Goal: Task Accomplishment & Management: Manage account settings

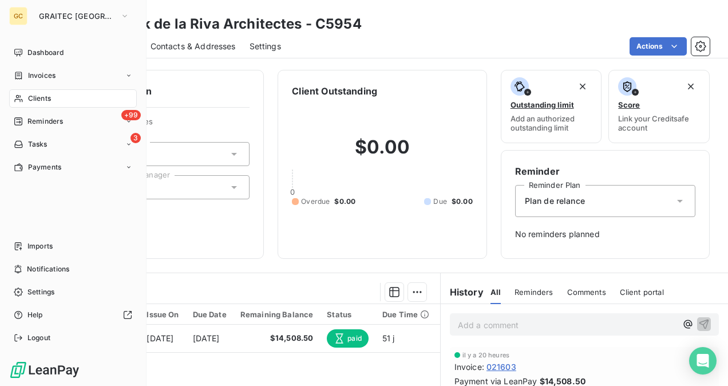
scroll to position [172, 0]
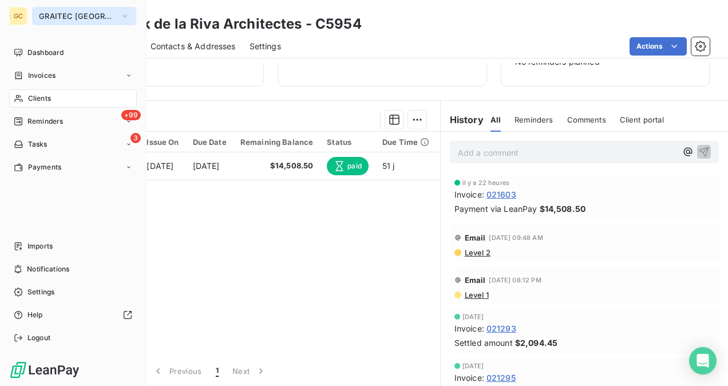
click at [53, 17] on span "GRAITEC [GEOGRAPHIC_DATA]" at bounding box center [77, 15] width 77 height 9
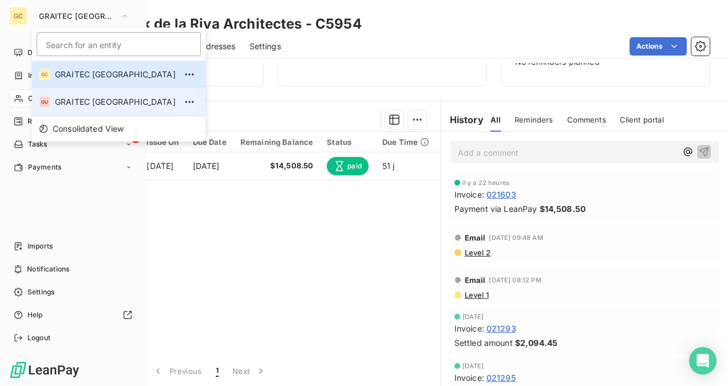
click at [74, 95] on li "GU GRAITEC [GEOGRAPHIC_DATA]" at bounding box center [118, 101] width 173 height 27
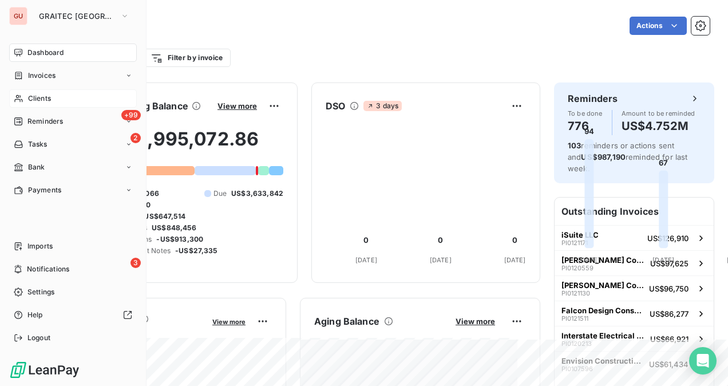
click at [48, 103] on span "Clients" at bounding box center [39, 98] width 23 height 10
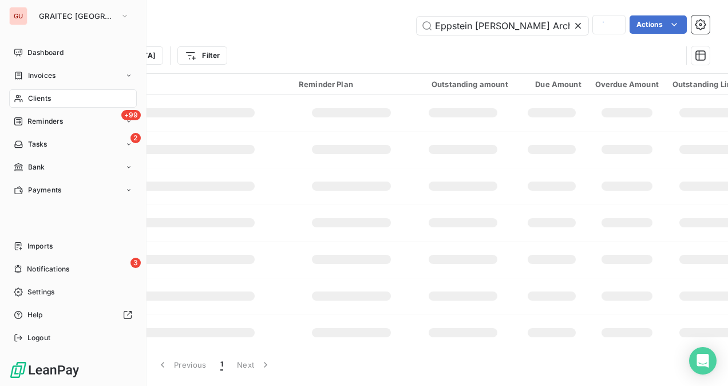
type input "C5954"
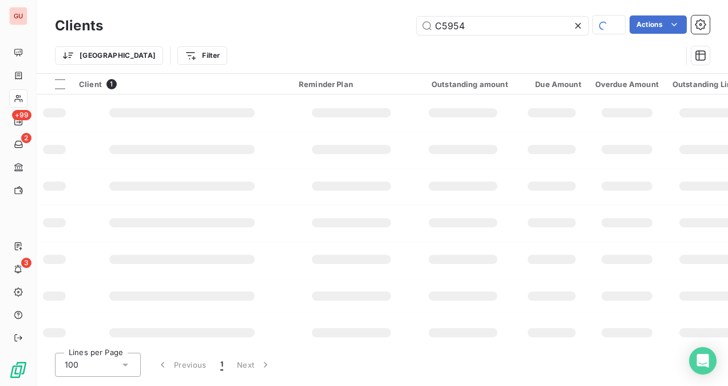
click at [538, 15] on div "Clients C5954 Actions" at bounding box center [382, 26] width 655 height 24
drag, startPoint x: 538, startPoint y: 15, endPoint x: 462, endPoint y: 22, distance: 76.4
click at [462, 22] on div "C5954" at bounding box center [503, 25] width 172 height 20
drag, startPoint x: 489, startPoint y: 29, endPoint x: 380, endPoint y: 31, distance: 109.3
click at [380, 31] on div "C5954 Actions" at bounding box center [413, 25] width 593 height 20
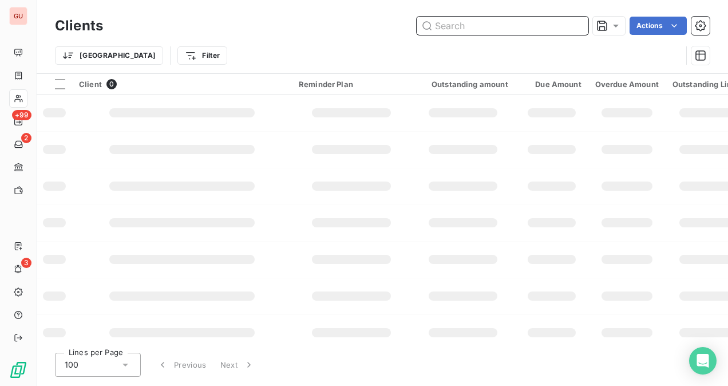
paste input "[GEOGRAPHIC_DATA]"
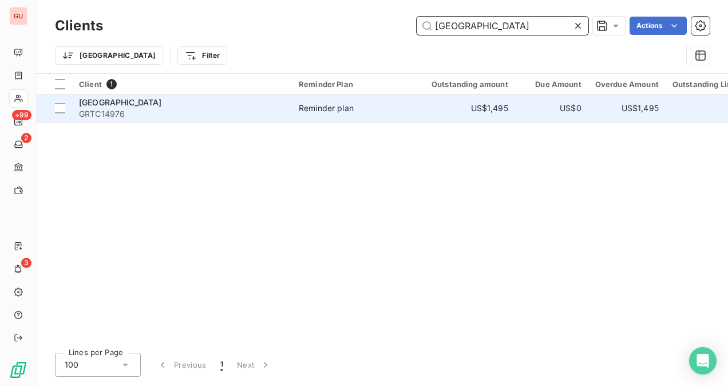
type input "[GEOGRAPHIC_DATA]"
click at [186, 118] on span "GRTC14976" at bounding box center [182, 113] width 206 height 11
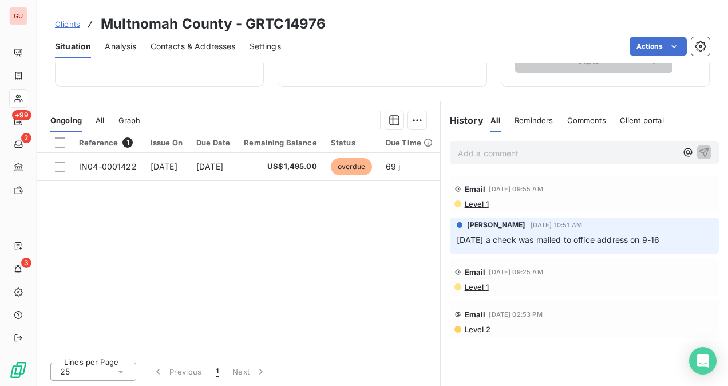
scroll to position [212, 0]
click at [485, 153] on p "Add a comment ﻿" at bounding box center [567, 152] width 219 height 14
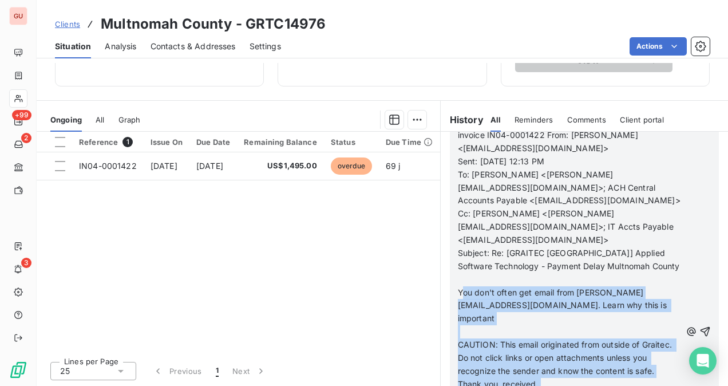
scroll to position [345, 0]
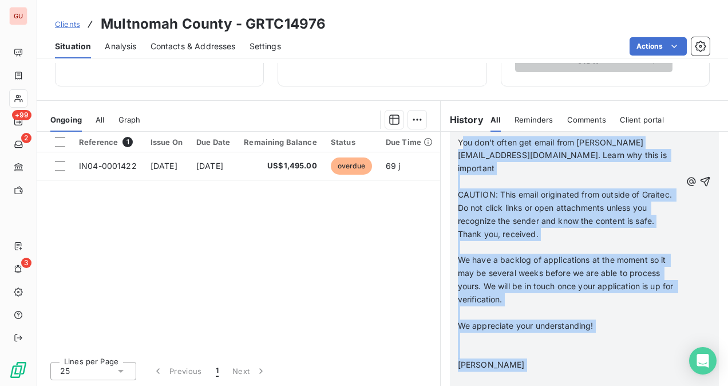
drag, startPoint x: 462, startPoint y: 295, endPoint x: 505, endPoint y: 359, distance: 77.6
click at [509, 385] on html "GU +99 2 3 Clients Multnomah County - GRTC14976 Situation Analysis Contacts & A…" at bounding box center [364, 193] width 728 height 386
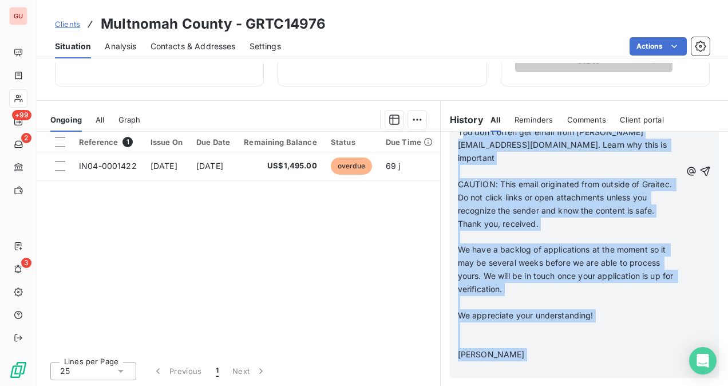
scroll to position [230, 0]
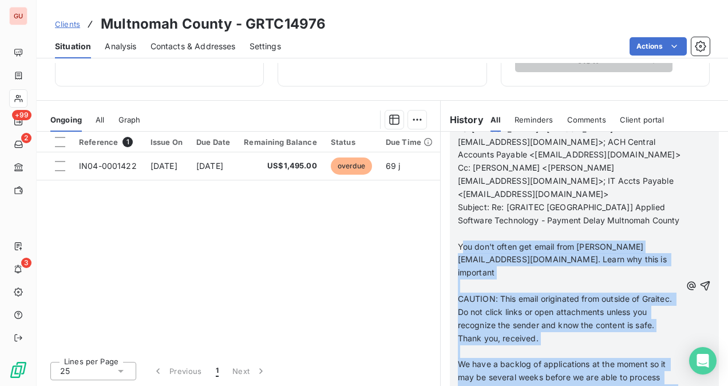
click at [493, 241] on span "You don't often get email from [PERSON_NAME][EMAIL_ADDRESS][DOMAIN_NAME]. Learn…" at bounding box center [563, 259] width 211 height 36
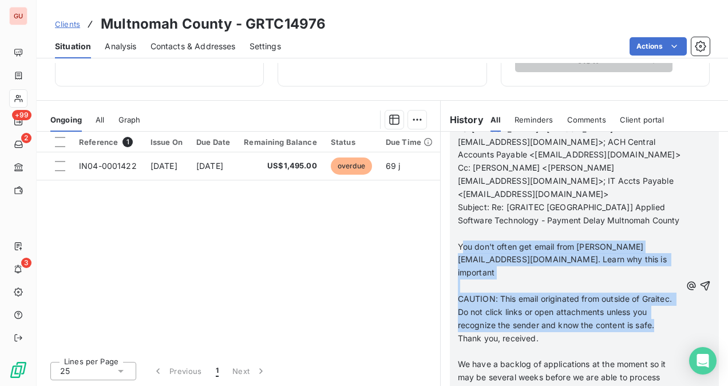
drag, startPoint x: 469, startPoint y: 235, endPoint x: 513, endPoint y: 322, distance: 97.8
click at [513, 322] on div "invoice IN04-0001422 From: [PERSON_NAME] <[EMAIL_ADDRESS][DOMAIN_NAME]> Sent: […" at bounding box center [569, 286] width 223 height 406
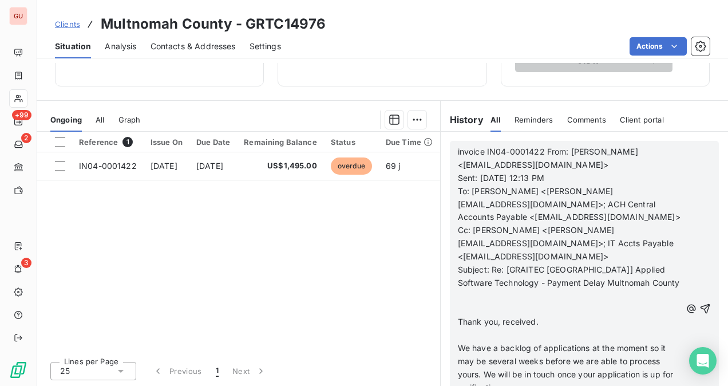
scroll to position [125, 0]
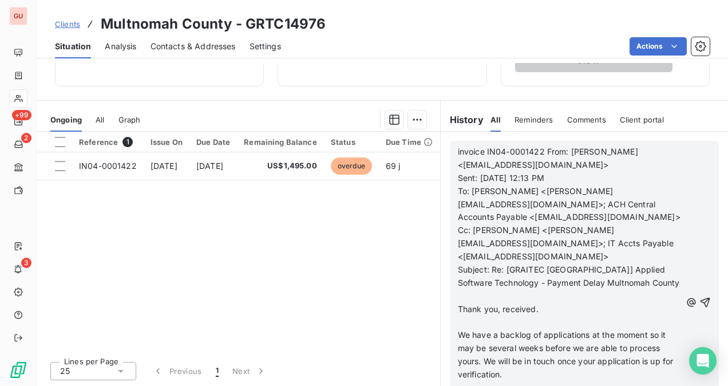
click at [539, 149] on span "invoice IN04-0001422 From: [PERSON_NAME] <[EMAIL_ADDRESS][DOMAIN_NAME]>" at bounding box center [549, 157] width 183 height 23
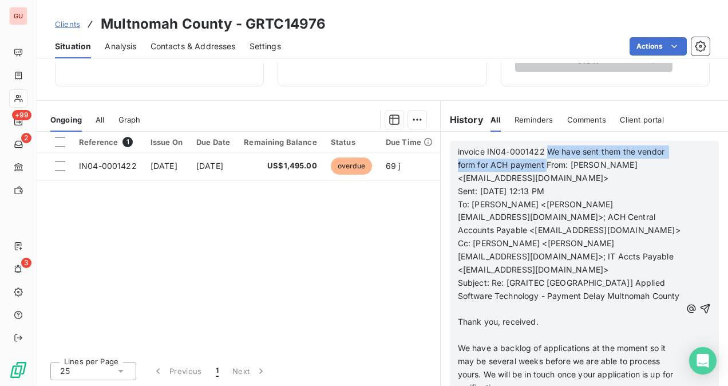
drag, startPoint x: 543, startPoint y: 151, endPoint x: 541, endPoint y: 165, distance: 13.8
click at [541, 165] on span "invoice IN04-0001422 We have sent them the vendor form for ACH payment From: [P…" at bounding box center [562, 164] width 209 height 36
copy span "We have sent them the vendor form for ACH payment"
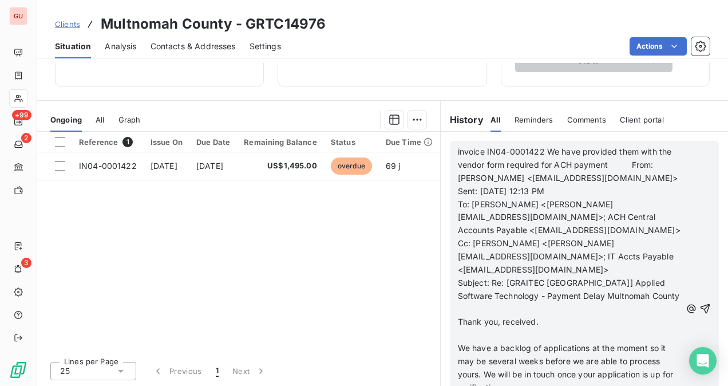
scroll to position [152, 0]
click at [700, 306] on icon "button" at bounding box center [705, 309] width 10 height 10
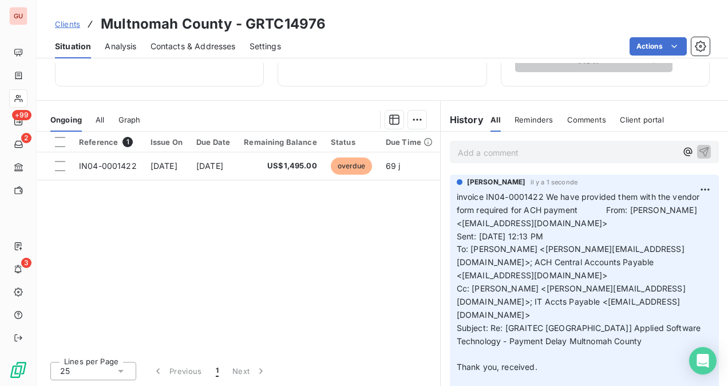
scroll to position [0, 0]
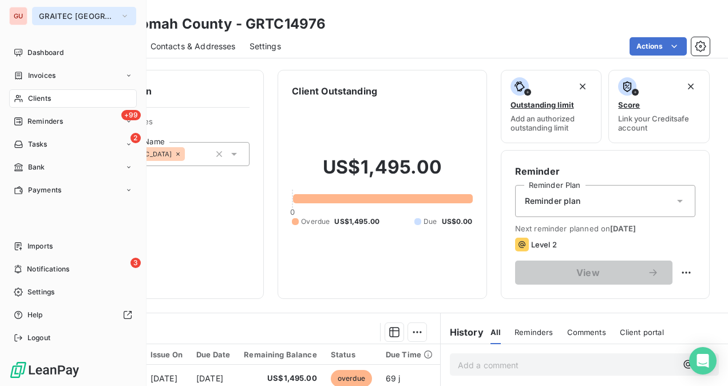
click at [62, 10] on button "GRAITEC [GEOGRAPHIC_DATA]" at bounding box center [84, 16] width 104 height 18
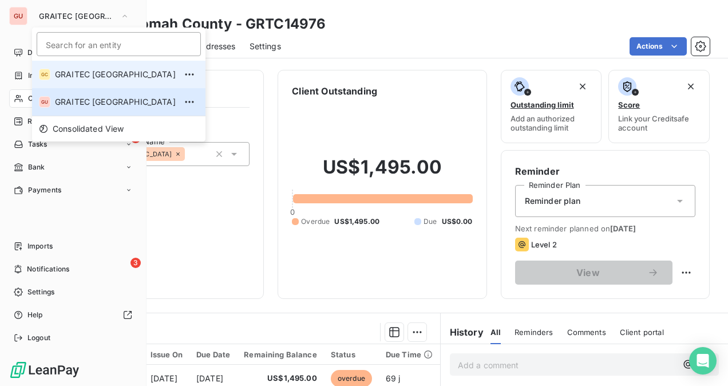
click at [89, 77] on span "GRAITEC [GEOGRAPHIC_DATA]" at bounding box center [115, 74] width 121 height 11
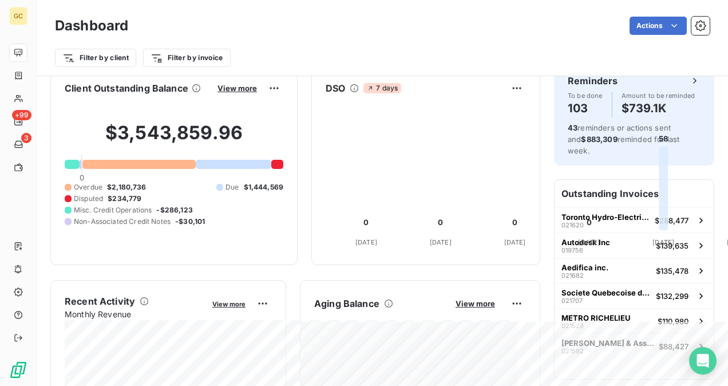
scroll to position [1, 0]
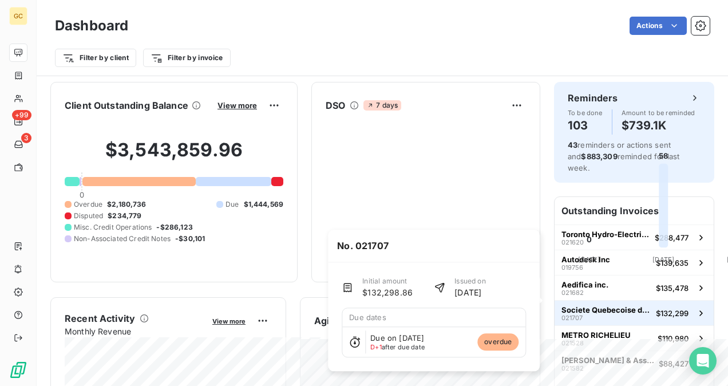
click at [568, 314] on span "021707" at bounding box center [571, 317] width 21 height 7
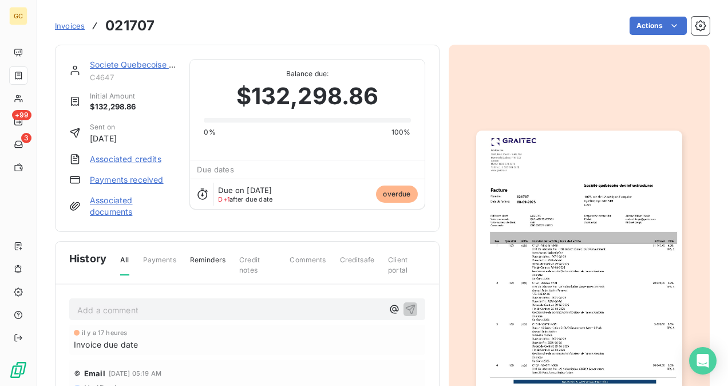
click at [121, 62] on link "Societe Quebecoise des Infrastructures" at bounding box center [166, 65] width 152 height 10
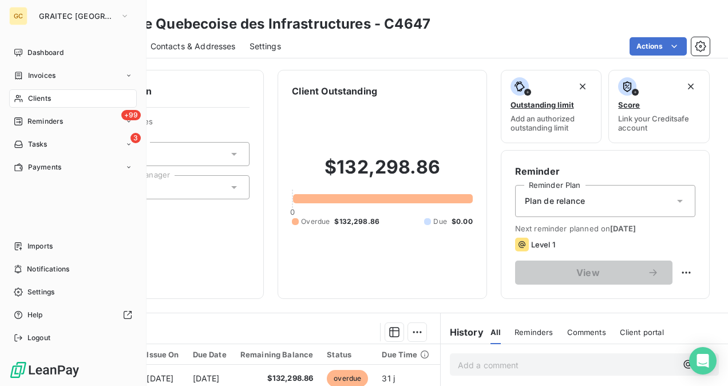
click at [40, 98] on span "Clients" at bounding box center [39, 98] width 23 height 10
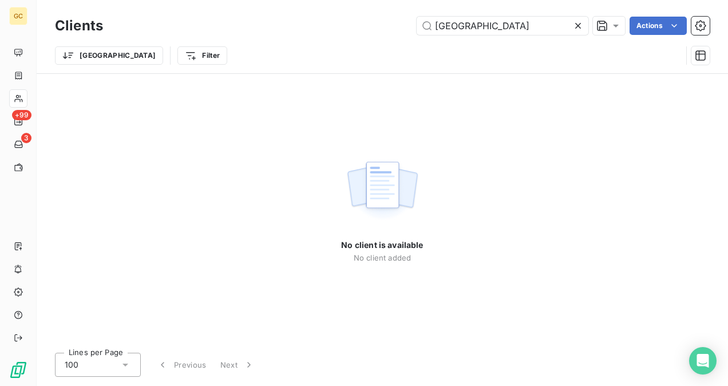
drag, startPoint x: 540, startPoint y: 25, endPoint x: 398, endPoint y: 22, distance: 141.9
click at [398, 22] on div "Multnomah County Actions" at bounding box center [413, 26] width 593 height 18
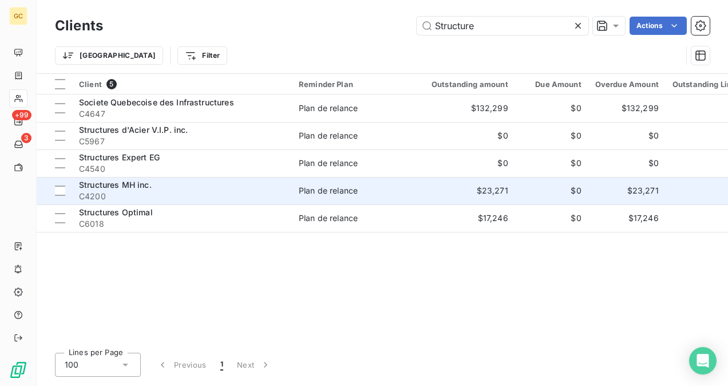
type input "Structure"
click at [207, 189] on div "Structures MH inc." at bounding box center [182, 184] width 206 height 11
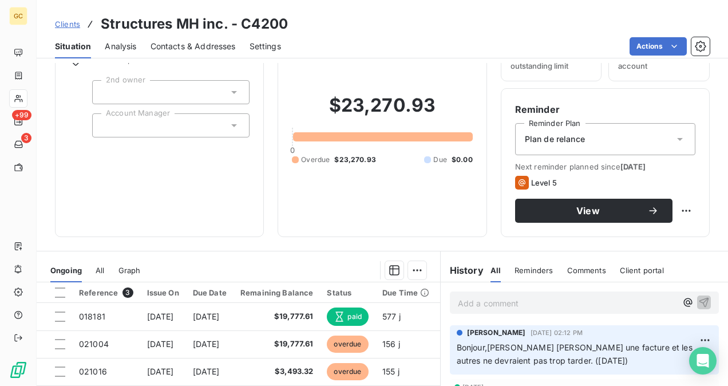
scroll to position [114, 0]
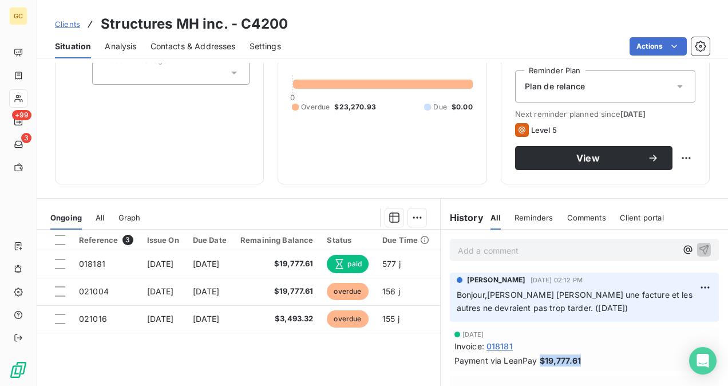
drag, startPoint x: 577, startPoint y: 357, endPoint x: 536, endPoint y: 360, distance: 41.9
click at [536, 360] on div "Payment via LeanPay $19,777.61" at bounding box center [584, 360] width 260 height 12
copy span "$19,777.61"
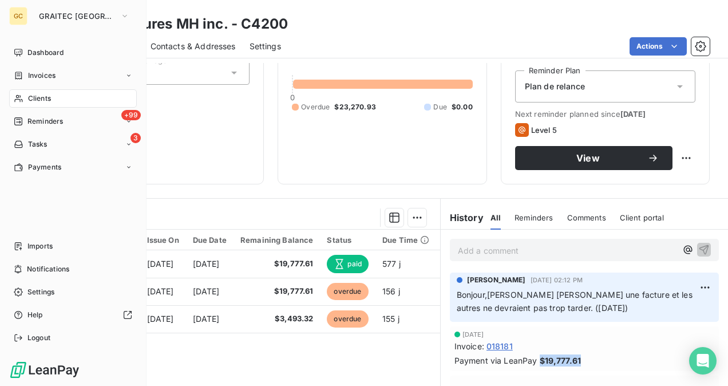
click at [49, 102] on span "Clients" at bounding box center [39, 98] width 23 height 10
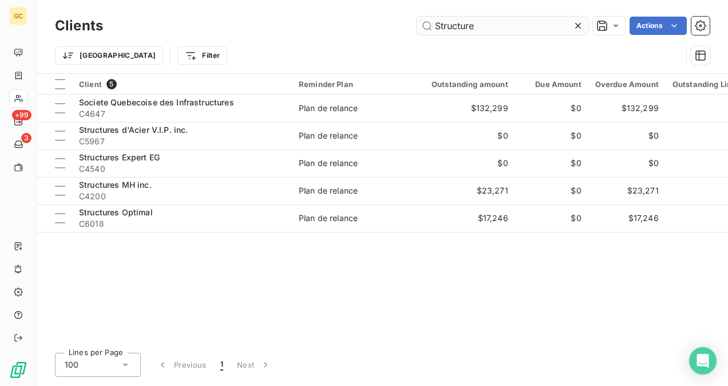
click at [489, 30] on input "Structure" at bounding box center [503, 26] width 172 height 18
drag, startPoint x: 387, startPoint y: 29, endPoint x: 381, endPoint y: 31, distance: 7.2
click at [381, 31] on div "Structure Actions" at bounding box center [413, 26] width 593 height 18
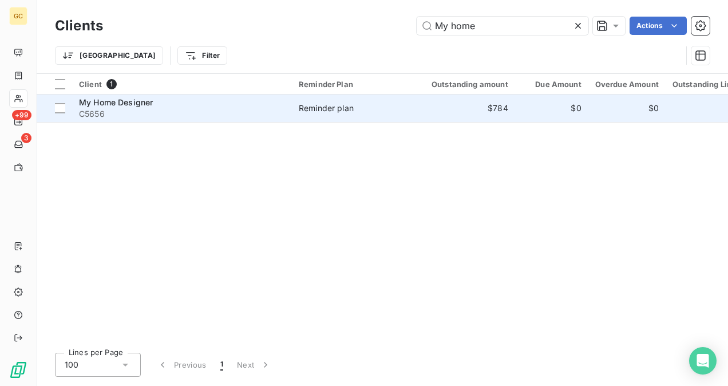
type input "My home"
click at [161, 115] on span "C5656" at bounding box center [182, 113] width 206 height 11
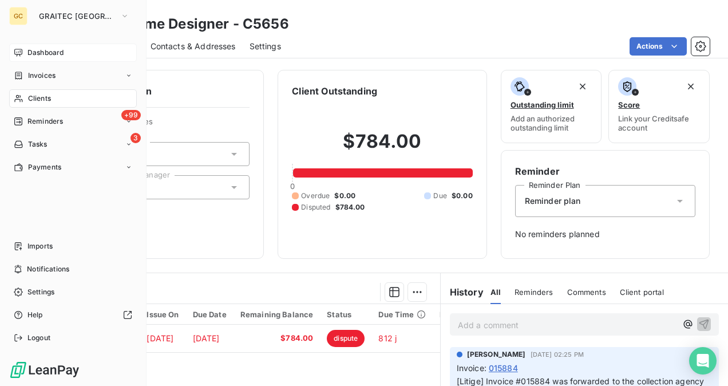
click at [46, 55] on span "Dashboard" at bounding box center [45, 52] width 36 height 10
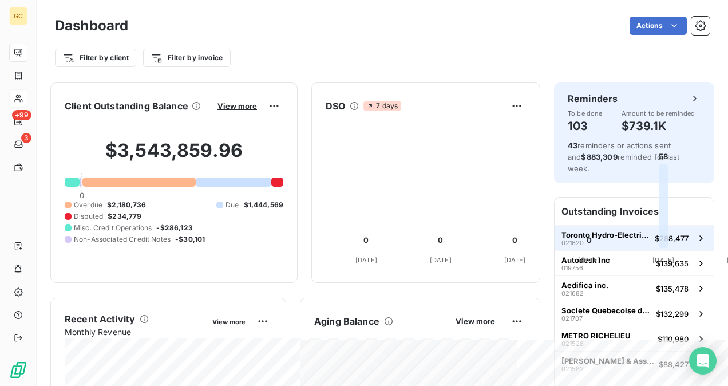
click at [607, 230] on span "Toronto Hydro-Electric System Ltd." at bounding box center [605, 234] width 89 height 9
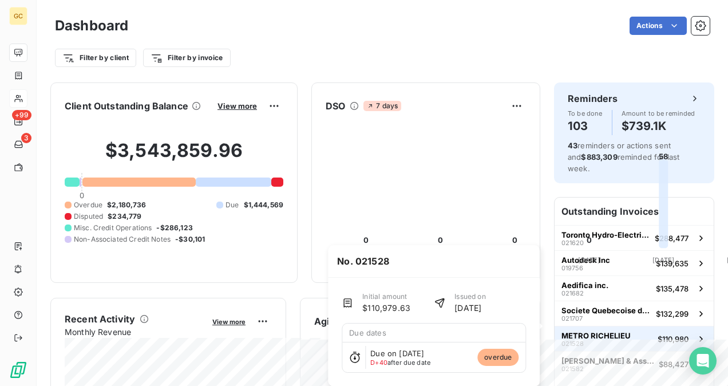
click at [622, 326] on button "METRO RICHELIEU 021528 $110,980" at bounding box center [634, 338] width 159 height 25
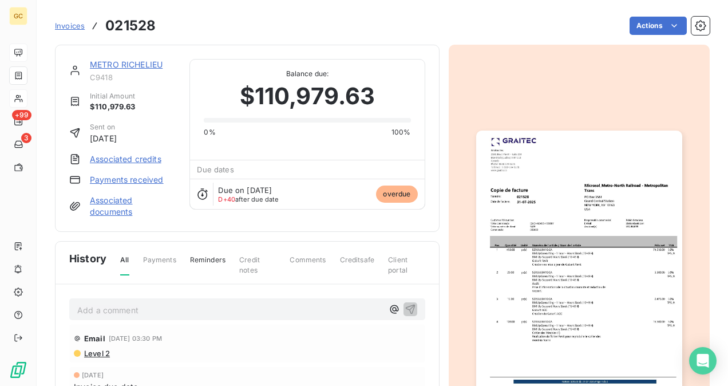
click at [106, 64] on link "METRO RICHELIEU" at bounding box center [126, 65] width 73 height 10
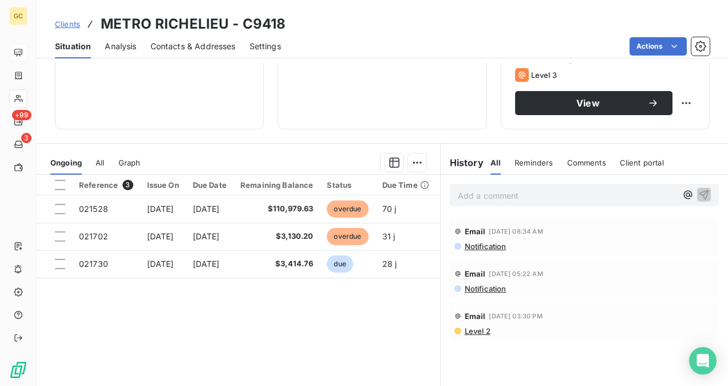
scroll to position [212, 0]
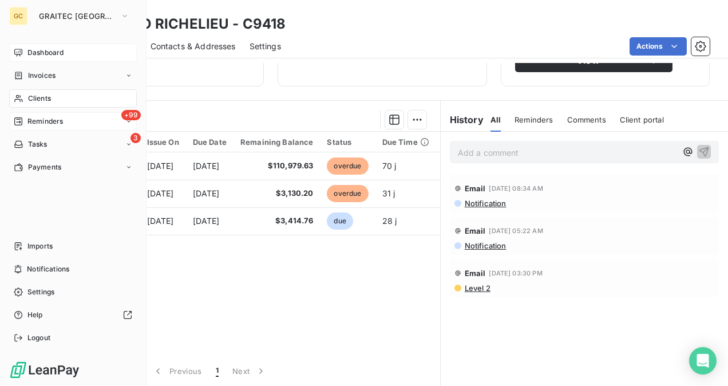
click at [52, 126] on span "Reminders" at bounding box center [44, 121] width 35 height 10
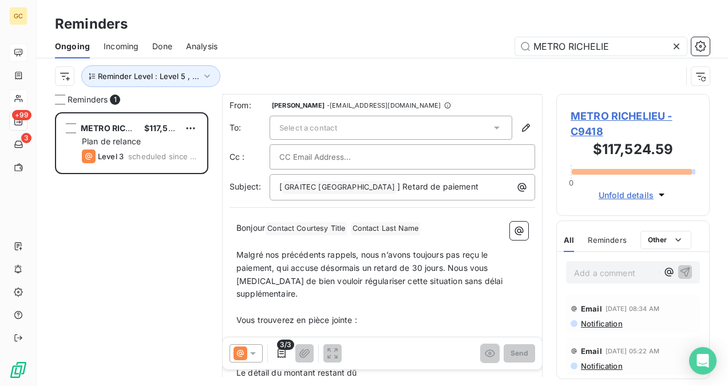
scroll to position [58, 0]
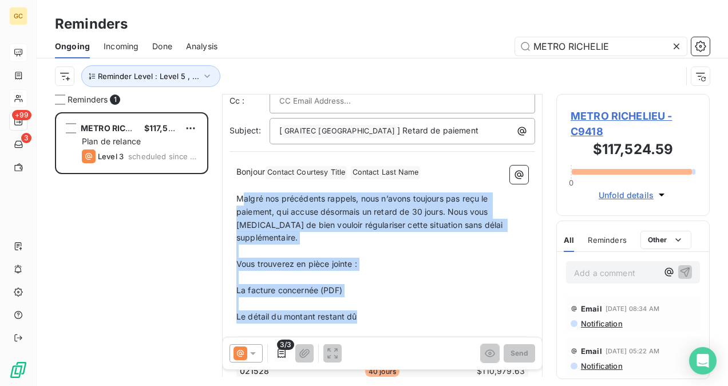
drag, startPoint x: 287, startPoint y: 219, endPoint x: 383, endPoint y: 303, distance: 127.3
click at [260, 209] on span "Malgré nos précédents rappels, nous n’avons toujours pas reçu le paiement, qui …" at bounding box center [370, 217] width 269 height 49
drag, startPoint x: 236, startPoint y: 194, endPoint x: 375, endPoint y: 308, distance: 179.7
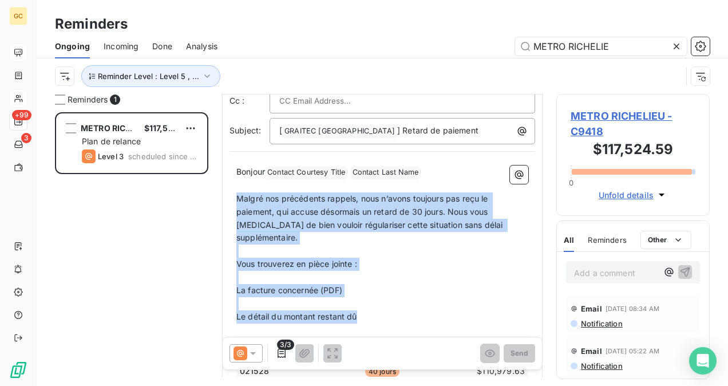
drag, startPoint x: 277, startPoint y: 214, endPoint x: 473, endPoint y: 295, distance: 211.9
click at [473, 297] on p "﻿" at bounding box center [382, 303] width 292 height 13
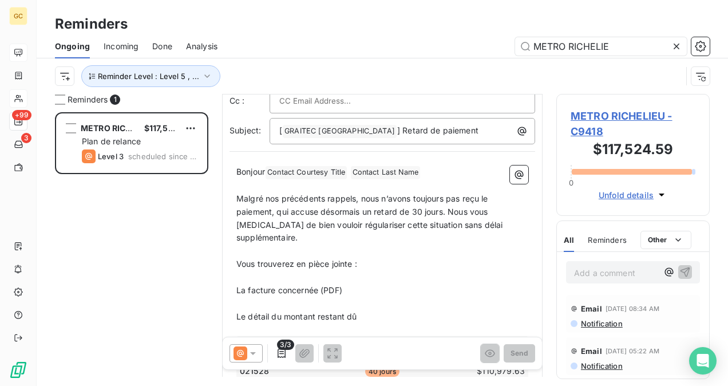
click at [611, 113] on span "METRO RICHELIEU - C9418" at bounding box center [633, 123] width 125 height 31
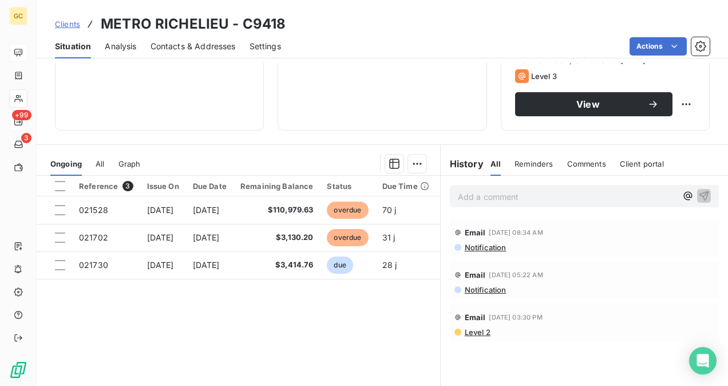
scroll to position [212, 0]
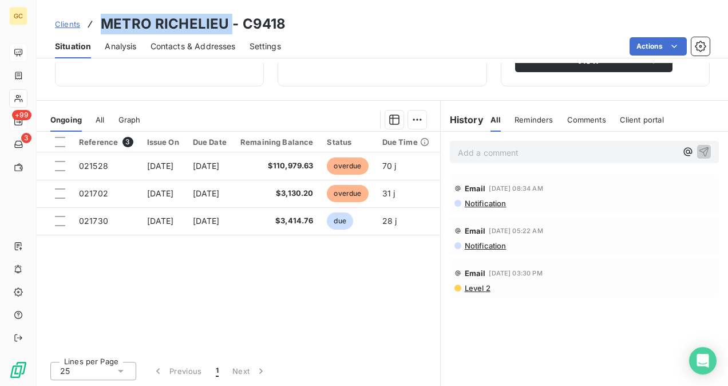
drag, startPoint x: 105, startPoint y: 25, endPoint x: 231, endPoint y: 32, distance: 126.1
click at [231, 32] on h3 "METRO RICHELIEU - C9418" at bounding box center [193, 24] width 185 height 21
copy h3 "METRO RICHELIEU"
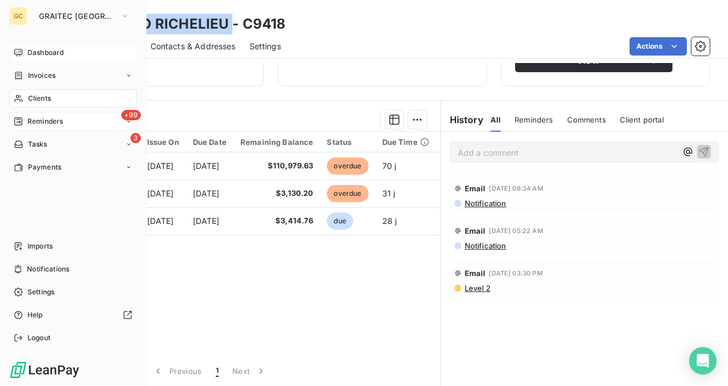
click at [52, 51] on span "Dashboard" at bounding box center [45, 52] width 36 height 10
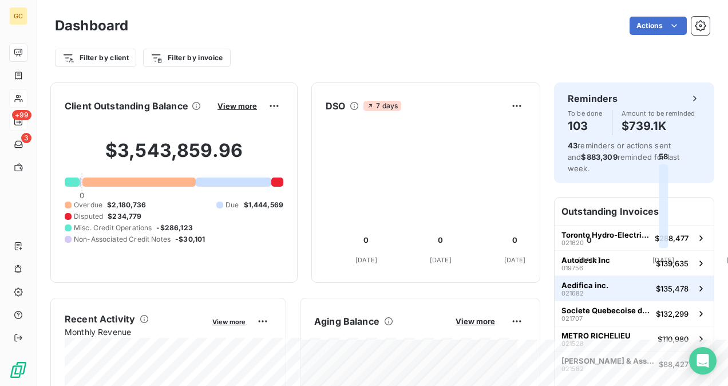
click at [567, 280] on span "Aedifica inc." at bounding box center [584, 284] width 47 height 9
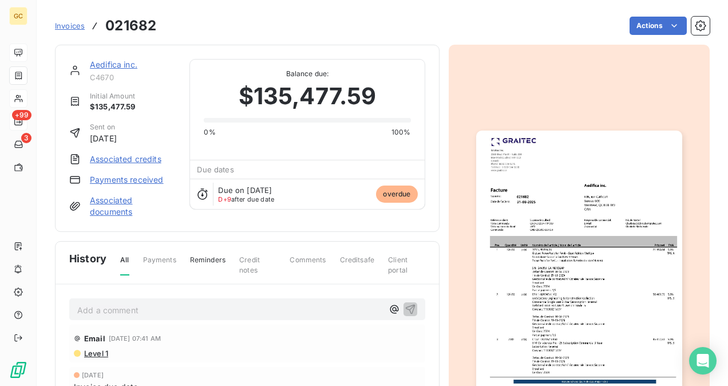
click at [106, 62] on link "Aedifica inc." at bounding box center [113, 65] width 47 height 10
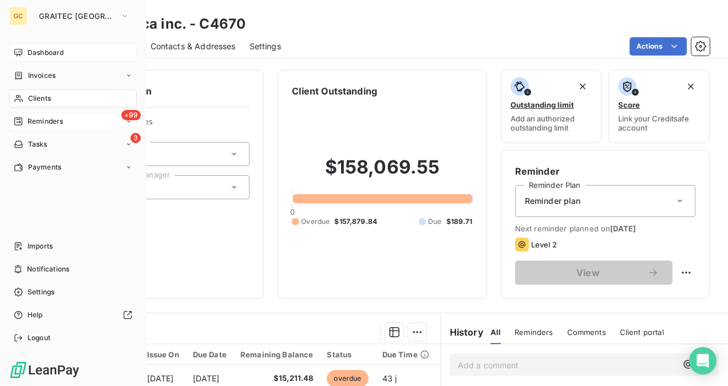
click at [41, 56] on span "Dashboard" at bounding box center [45, 52] width 36 height 10
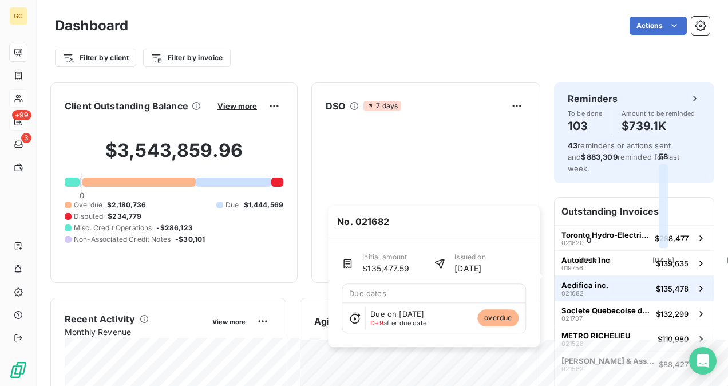
click at [603, 280] on button "Aedifica inc. 021682 $135,478" at bounding box center [634, 287] width 159 height 25
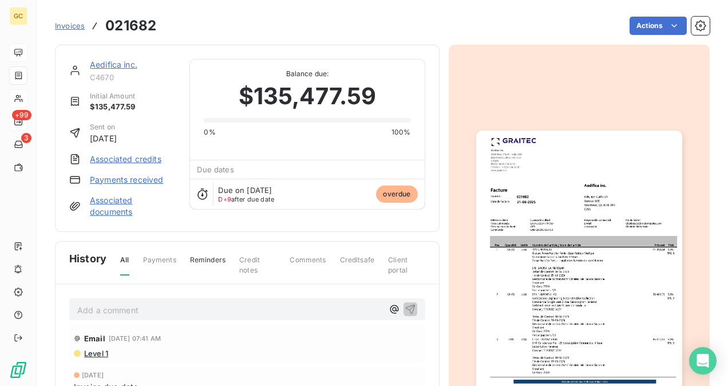
click at [109, 64] on link "Aedifica inc." at bounding box center [113, 65] width 47 height 10
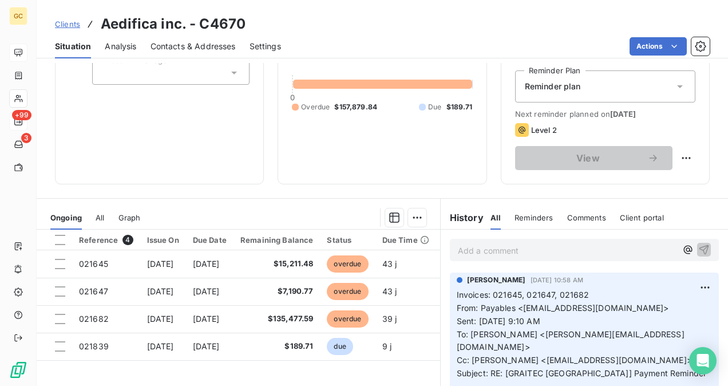
scroll to position [114, 0]
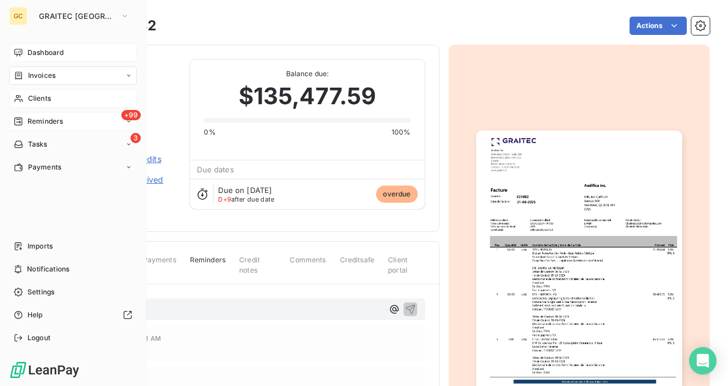
click at [25, 48] on div "Dashboard" at bounding box center [73, 52] width 128 height 18
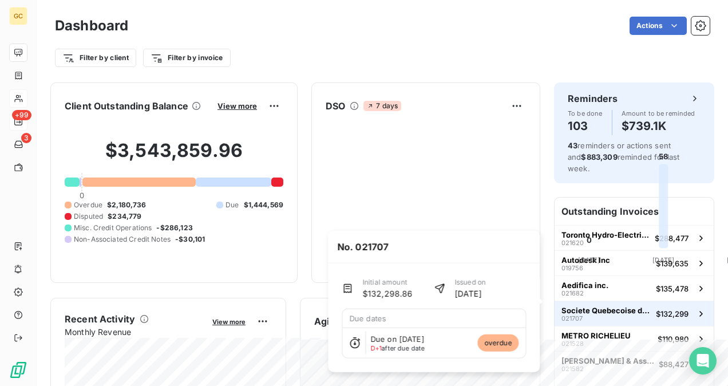
click at [612, 306] on span "Societe Quebecoise des Infrastructures" at bounding box center [606, 310] width 90 height 9
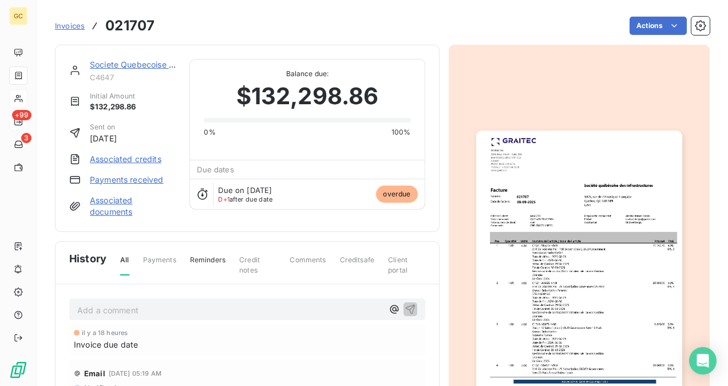
click at [100, 64] on link "Societe Quebecoise des Infrastructures" at bounding box center [166, 65] width 152 height 10
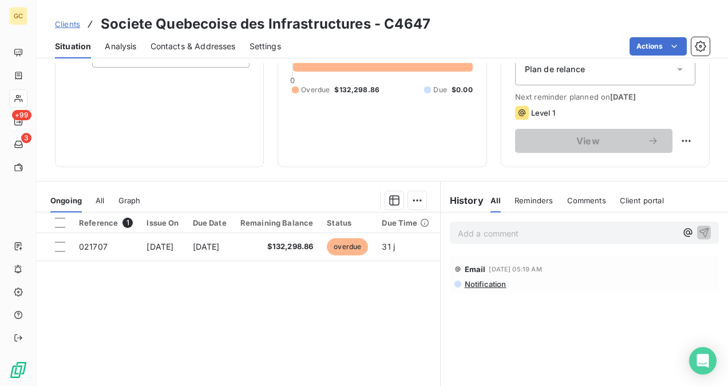
scroll to position [114, 0]
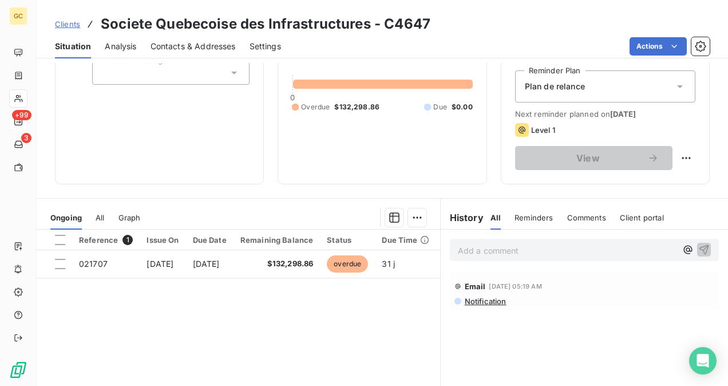
click at [583, 83] on div "Plan de relance" at bounding box center [605, 86] width 180 height 32
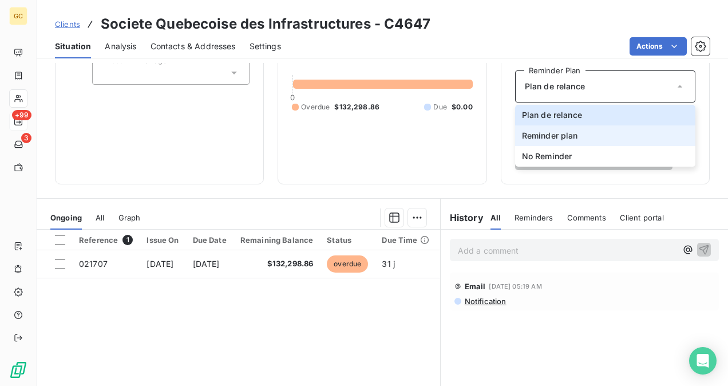
click at [547, 140] on span "Reminder plan" at bounding box center [550, 135] width 56 height 11
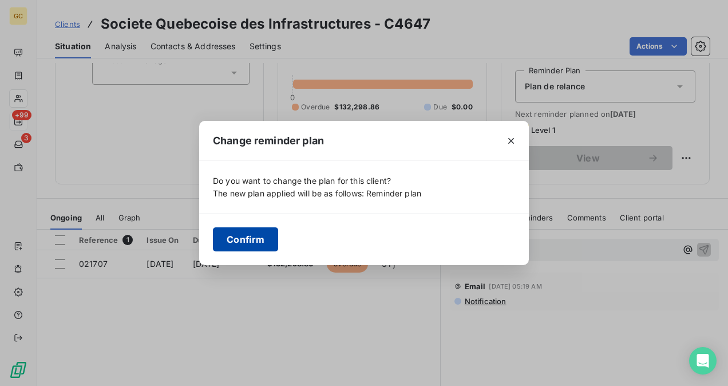
click at [254, 229] on button "Confirm" at bounding box center [245, 239] width 65 height 24
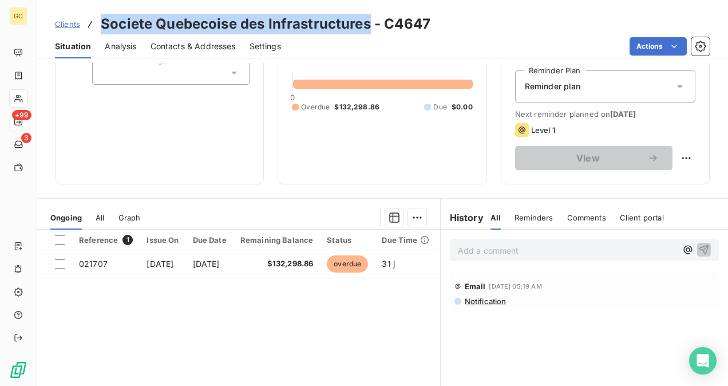
drag, startPoint x: 102, startPoint y: 20, endPoint x: 369, endPoint y: 27, distance: 266.8
click at [369, 27] on h3 "Societe Quebecoise des Infrastructures - C4647" at bounding box center [266, 24] width 330 height 21
copy h3 "Societe Quebecoise des Infrastructures"
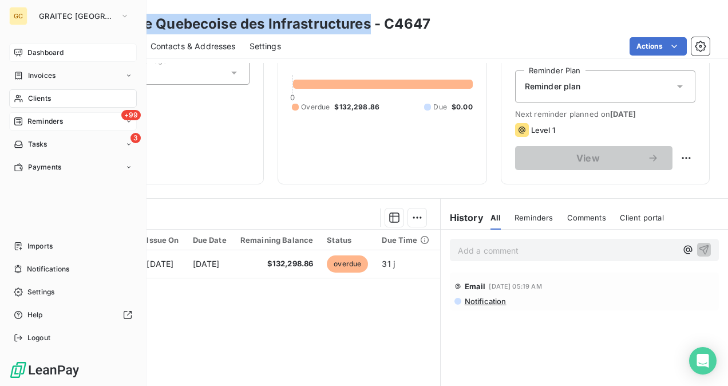
drag, startPoint x: 47, startPoint y: 46, endPoint x: 56, endPoint y: 54, distance: 11.8
click at [47, 46] on div "Dashboard" at bounding box center [73, 52] width 128 height 18
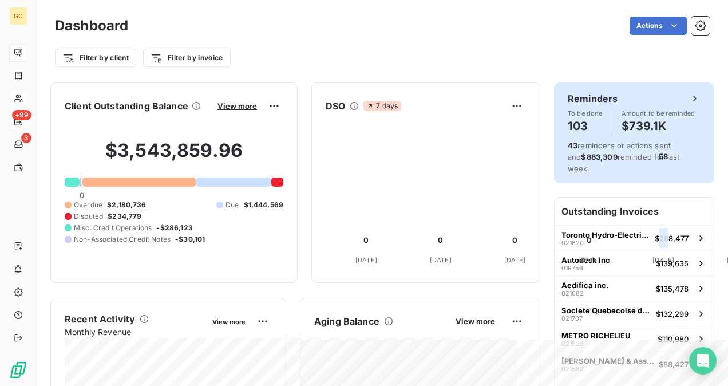
click at [591, 119] on h4 "103" at bounding box center [585, 126] width 35 height 18
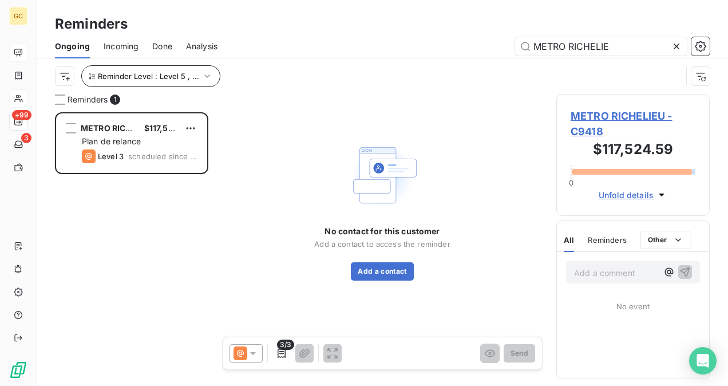
scroll to position [264, 144]
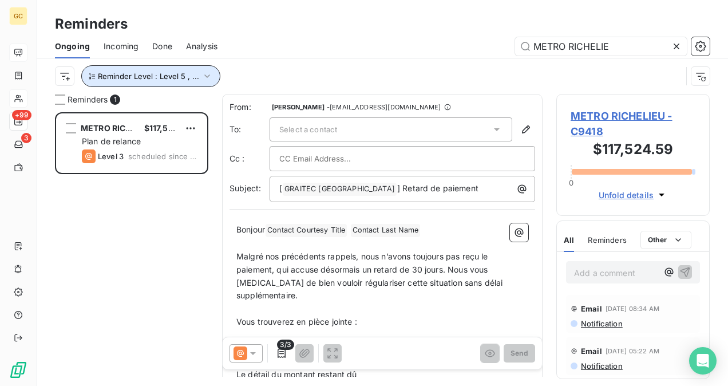
click at [190, 76] on span "Reminder Level : Level 5 , ..." at bounding box center [148, 76] width 101 height 9
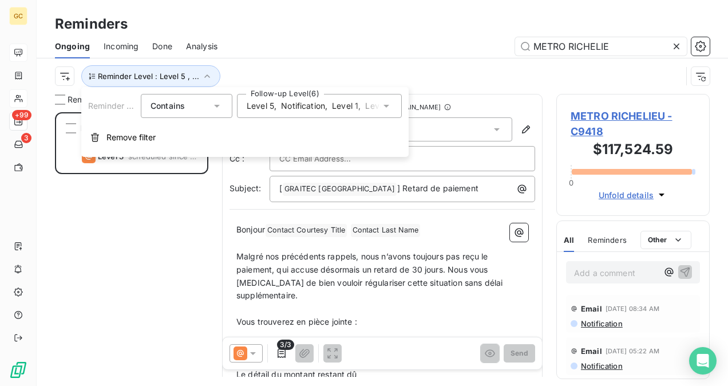
click at [308, 105] on span "Notification" at bounding box center [303, 105] width 44 height 11
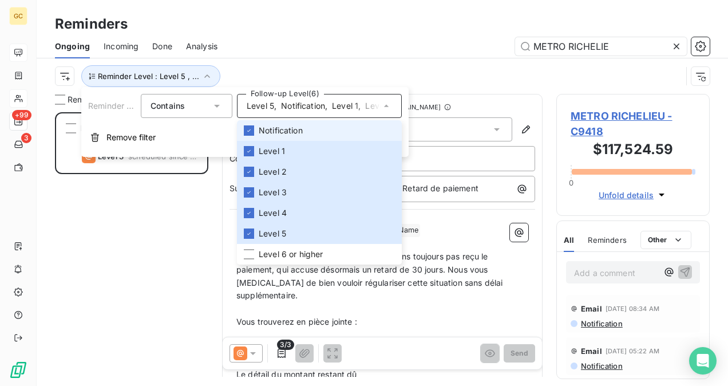
click at [676, 41] on icon at bounding box center [676, 46] width 11 height 11
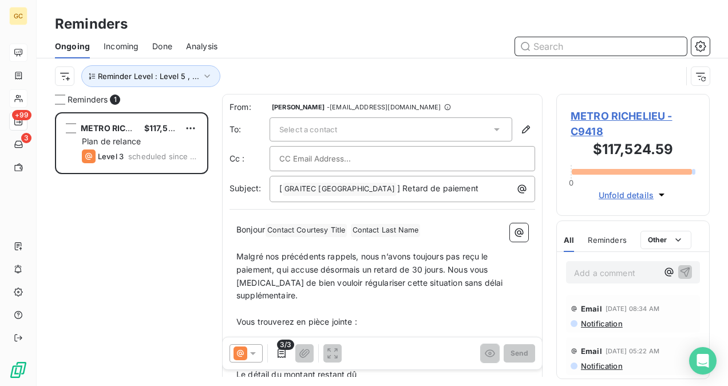
click at [591, 53] on input "text" at bounding box center [601, 46] width 172 height 18
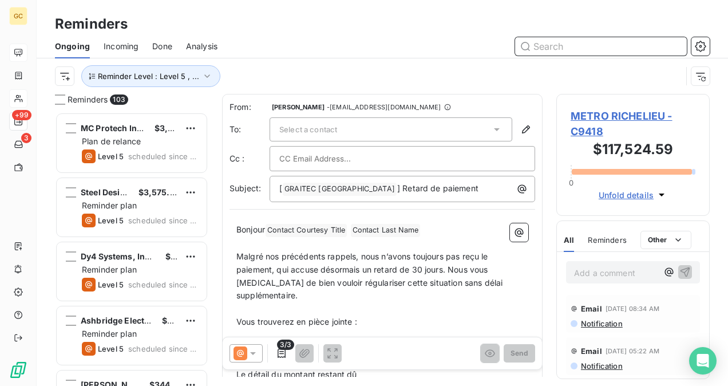
paste input "Societe Quebecoise des Infrastructures"
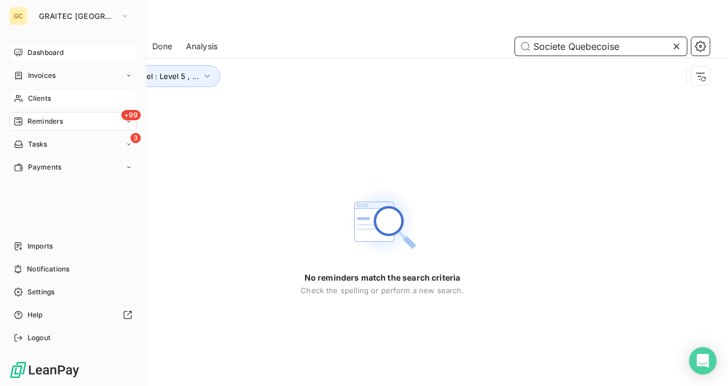
type input "Societe Quebecoise"
click at [34, 56] on span "Dashboard" at bounding box center [45, 52] width 36 height 10
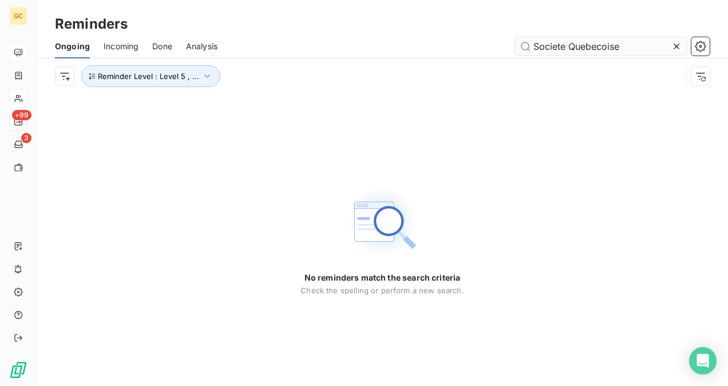
click at [674, 44] on icon at bounding box center [676, 46] width 11 height 11
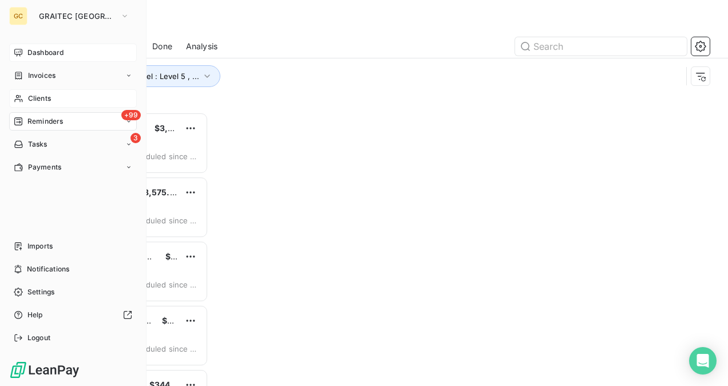
scroll to position [264, 144]
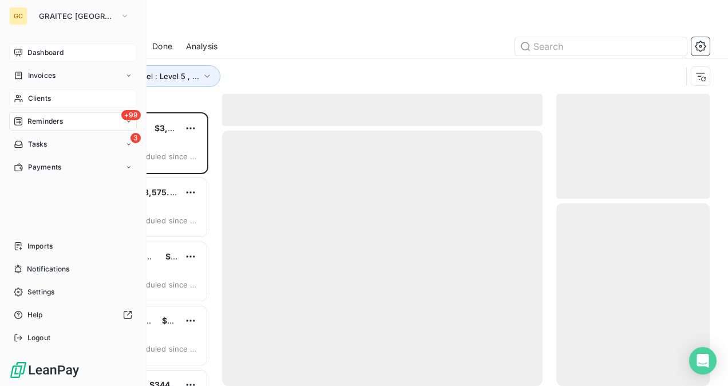
click at [33, 58] on div "Dashboard" at bounding box center [73, 52] width 128 height 18
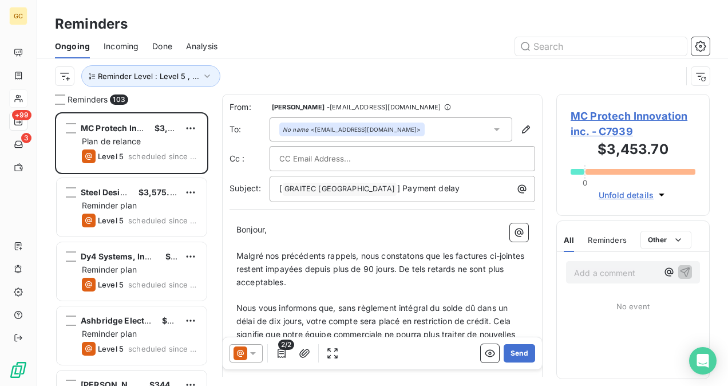
scroll to position [264, 144]
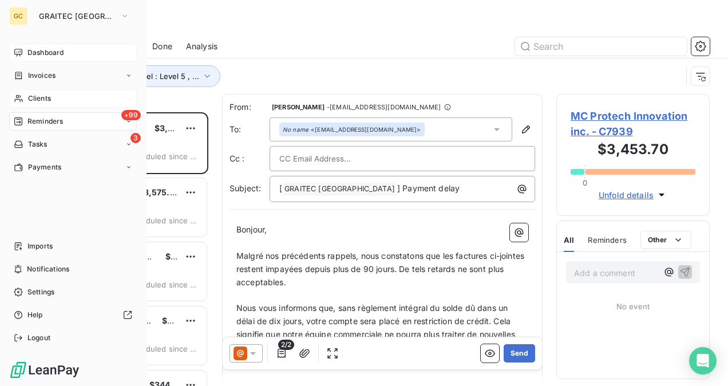
click at [47, 53] on span "Dashboard" at bounding box center [45, 52] width 36 height 10
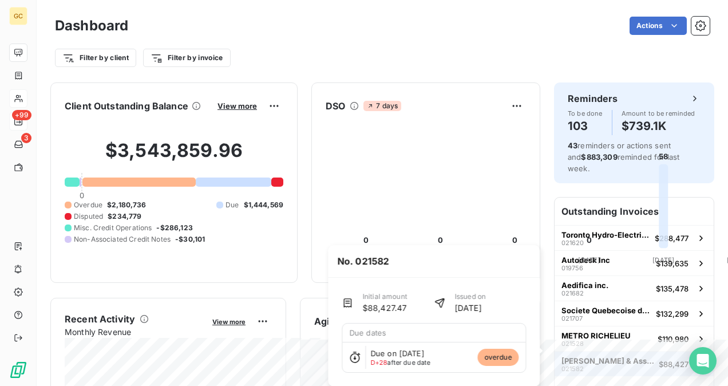
click at [631, 356] on span "[PERSON_NAME] & Associates Ltd" at bounding box center [607, 360] width 93 height 9
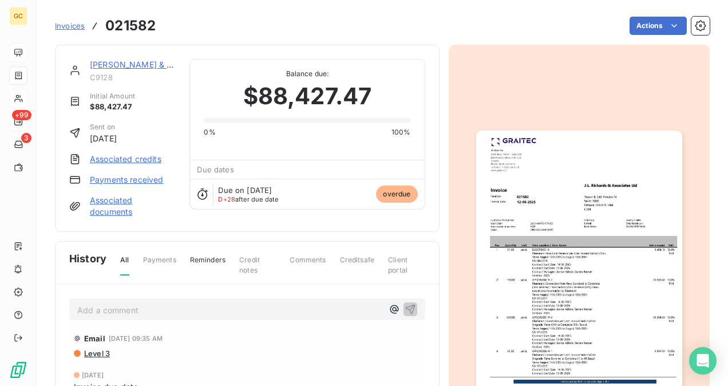
click at [109, 63] on link "[PERSON_NAME] & Associates Ltd" at bounding box center [157, 65] width 134 height 10
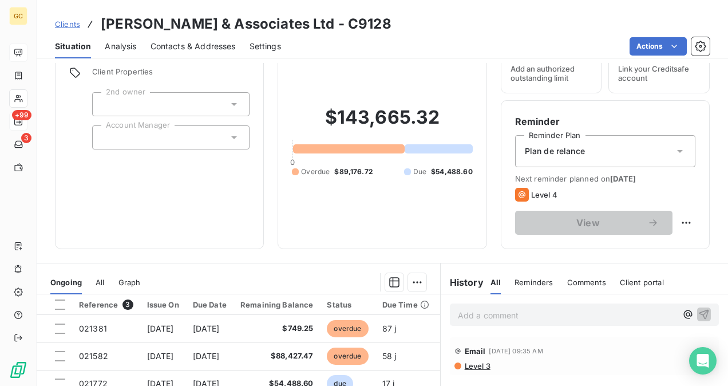
scroll to position [114, 0]
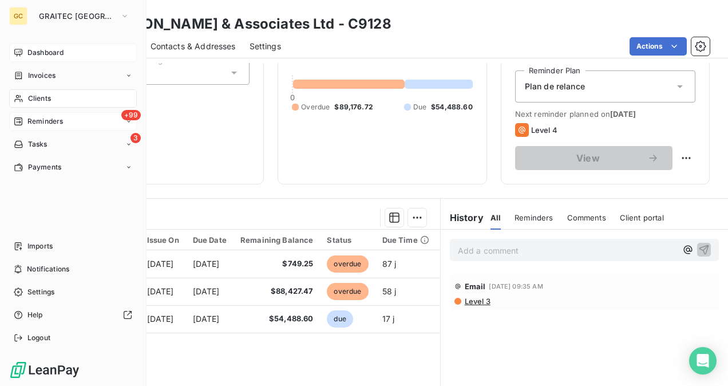
click at [40, 124] on span "Reminders" at bounding box center [44, 121] width 35 height 10
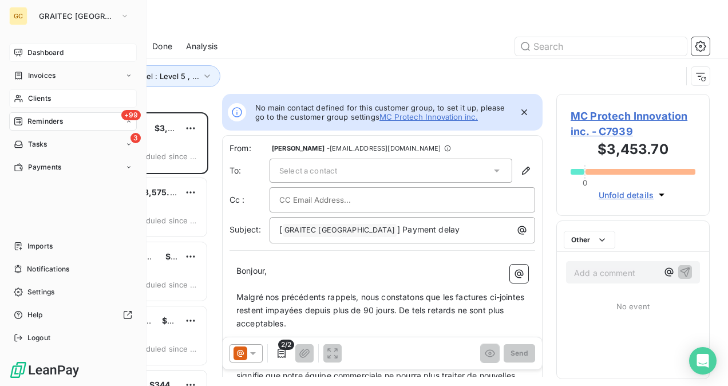
scroll to position [264, 144]
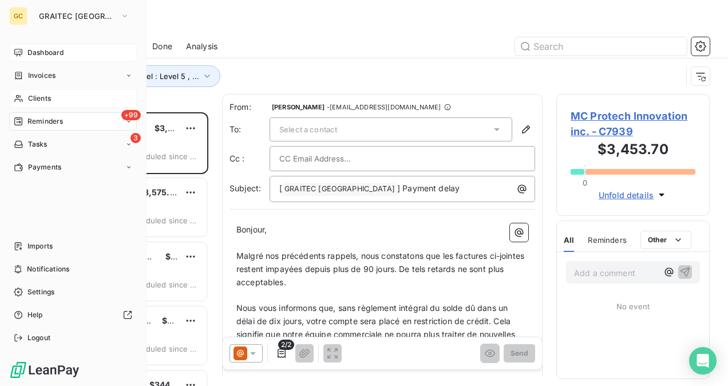
click at [80, 98] on div "Clients" at bounding box center [73, 98] width 128 height 18
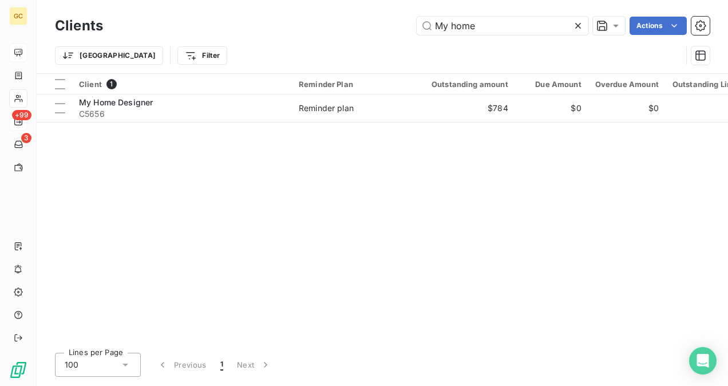
drag, startPoint x: 492, startPoint y: 26, endPoint x: 391, endPoint y: 26, distance: 100.7
click at [391, 26] on div "My home Actions" at bounding box center [413, 26] width 593 height 18
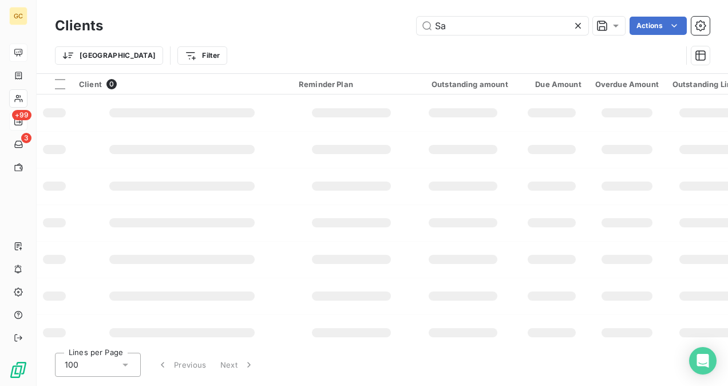
type input "S"
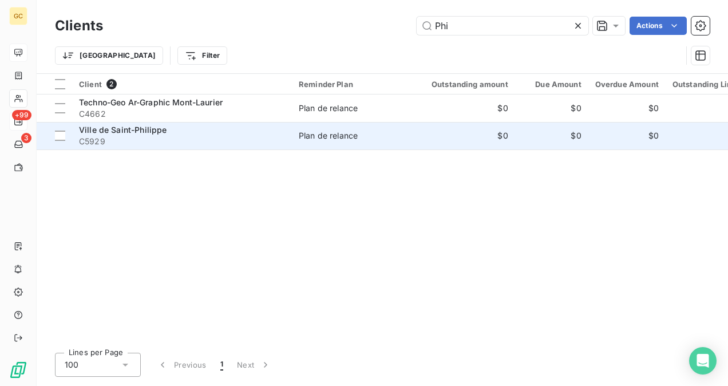
type input "Phi"
click at [184, 142] on span "C5929" at bounding box center [182, 141] width 206 height 11
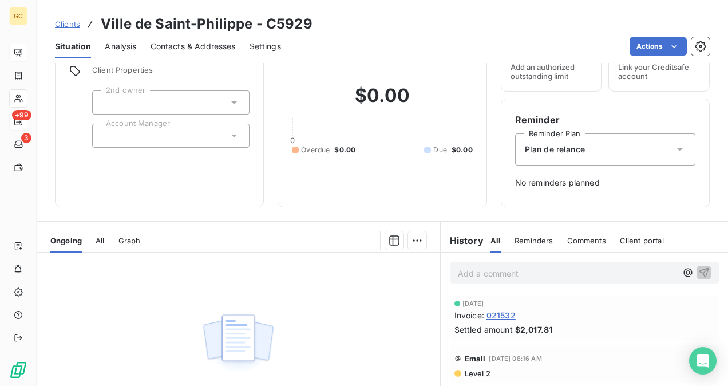
scroll to position [114, 0]
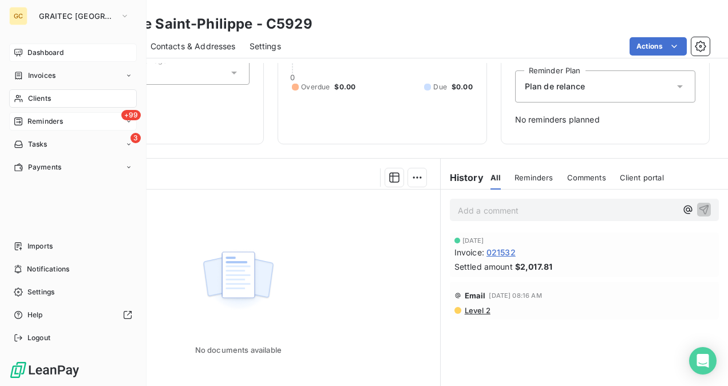
click at [47, 50] on span "Dashboard" at bounding box center [45, 52] width 36 height 10
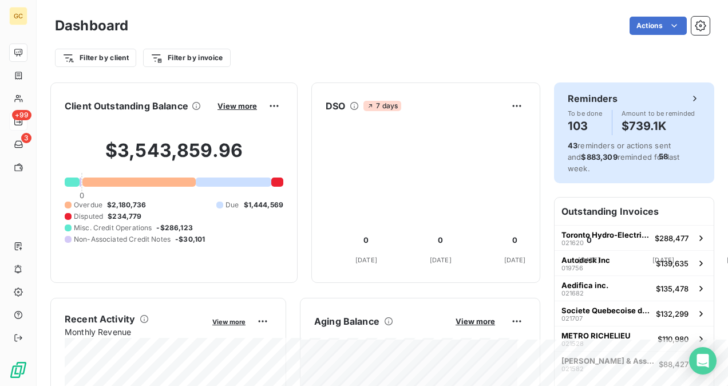
click at [579, 138] on div "Reminders To be done 103 Amount to be reminded $739.1K 43 reminders or actions …" at bounding box center [634, 132] width 160 height 101
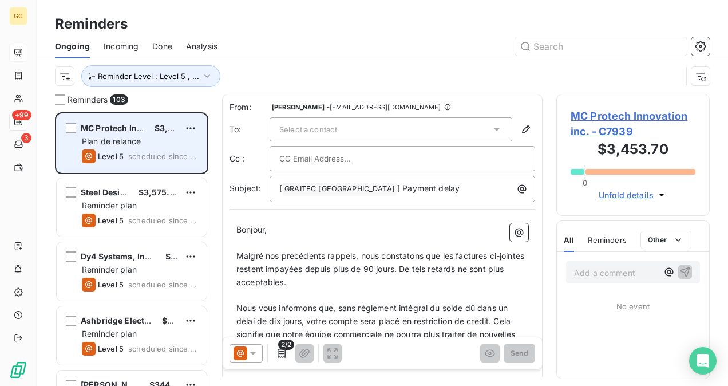
scroll to position [264, 144]
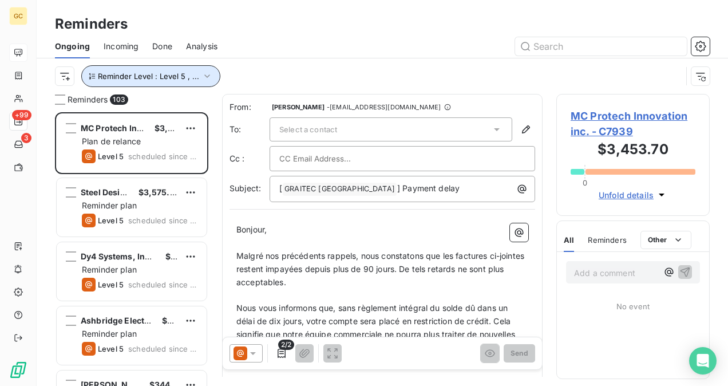
click at [202, 73] on icon "button" at bounding box center [206, 75] width 11 height 11
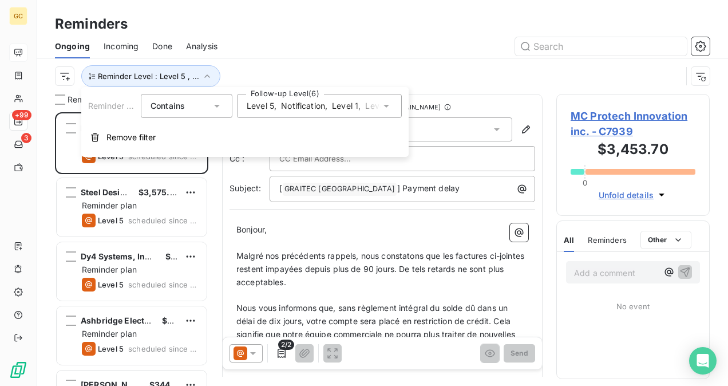
click at [312, 106] on span "Notification" at bounding box center [303, 105] width 44 height 11
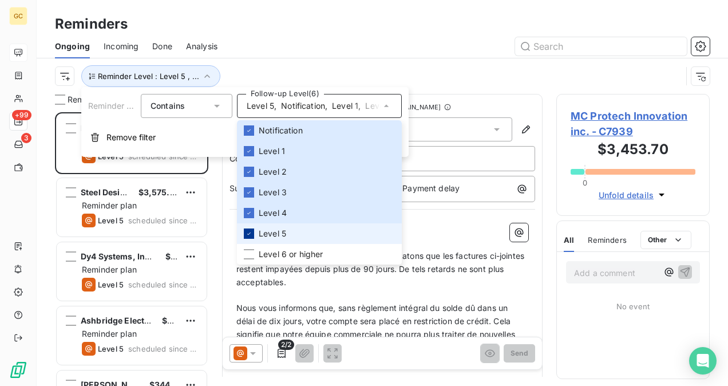
click at [247, 232] on icon at bounding box center [249, 233] width 7 height 7
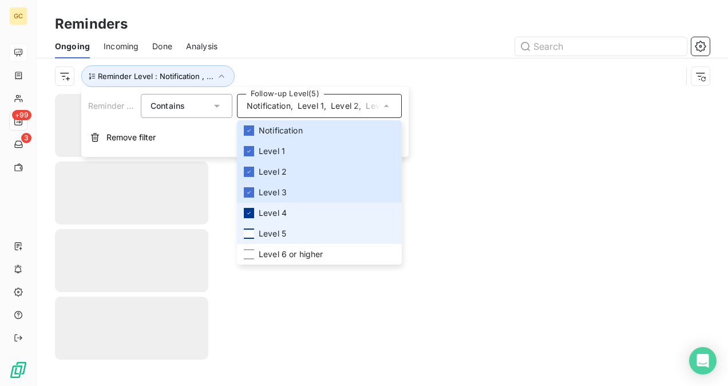
click at [247, 213] on icon at bounding box center [249, 212] width 7 height 7
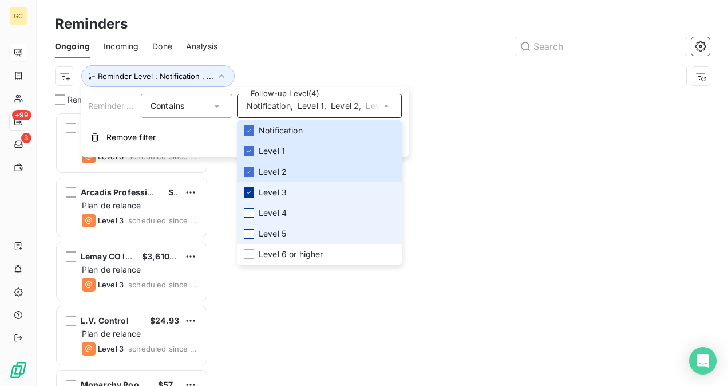
scroll to position [264, 144]
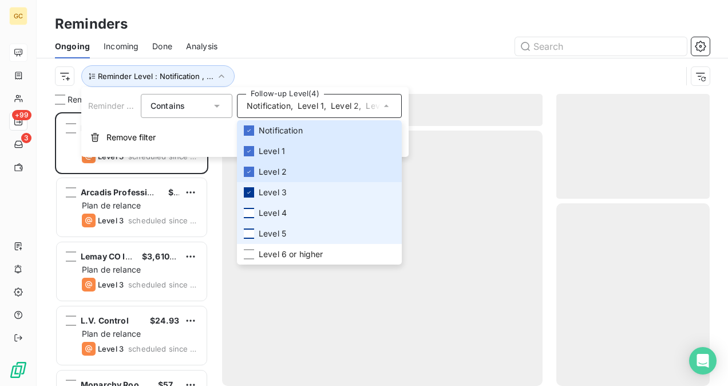
click at [248, 193] on icon at bounding box center [249, 192] width 7 height 7
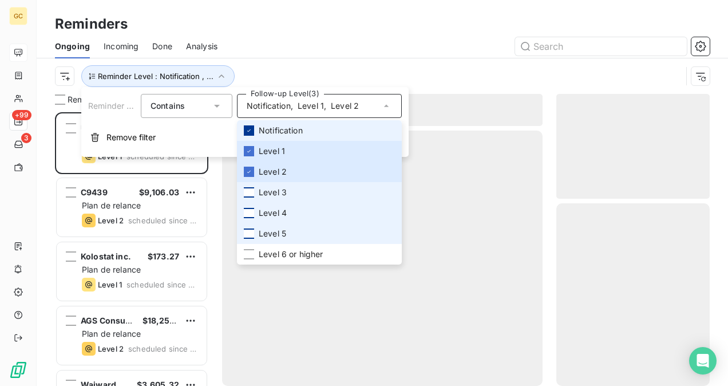
scroll to position [264, 144]
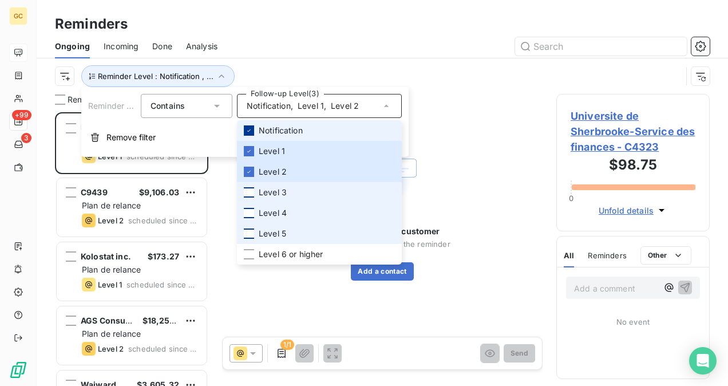
click at [252, 131] on div at bounding box center [249, 130] width 10 height 10
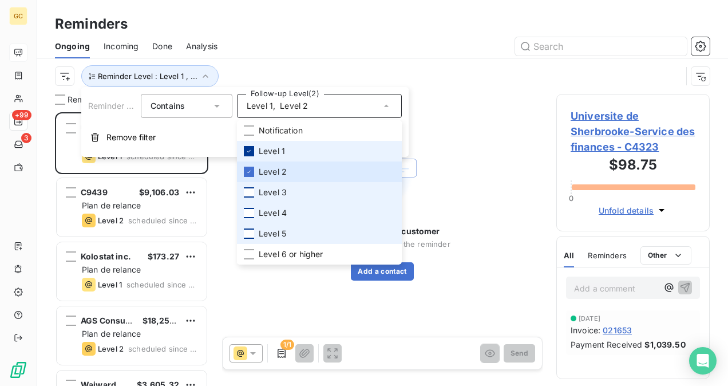
click at [248, 151] on icon at bounding box center [249, 151] width 7 height 7
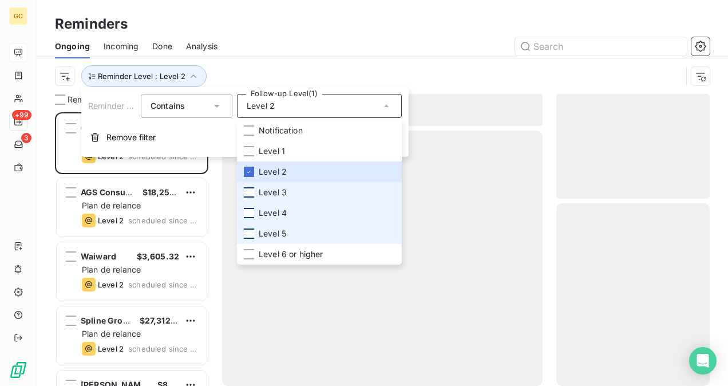
scroll to position [264, 144]
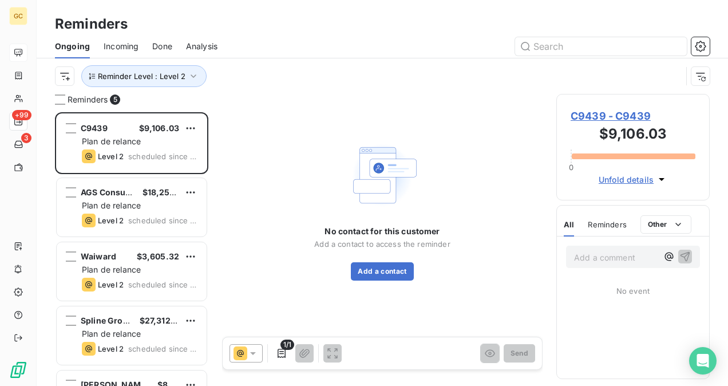
click at [461, 77] on div "Reminder Level : Level 2" at bounding box center [368, 76] width 627 height 22
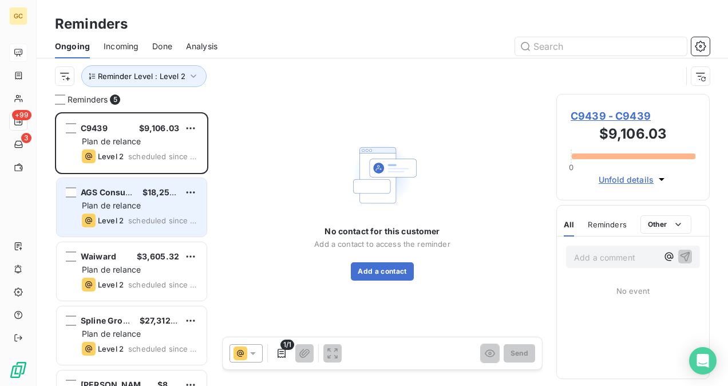
click at [93, 205] on span "Plan de relance" at bounding box center [111, 205] width 59 height 10
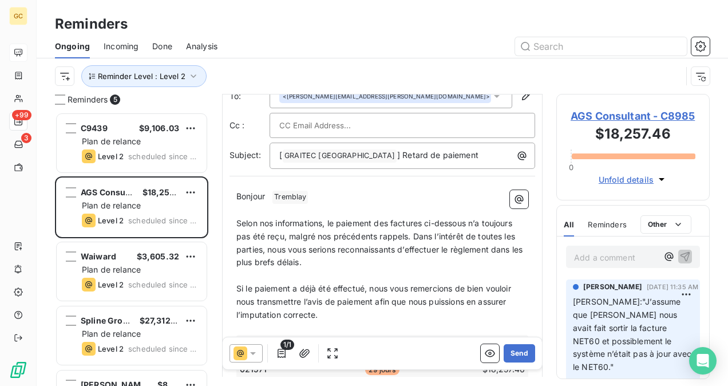
scroll to position [57, 0]
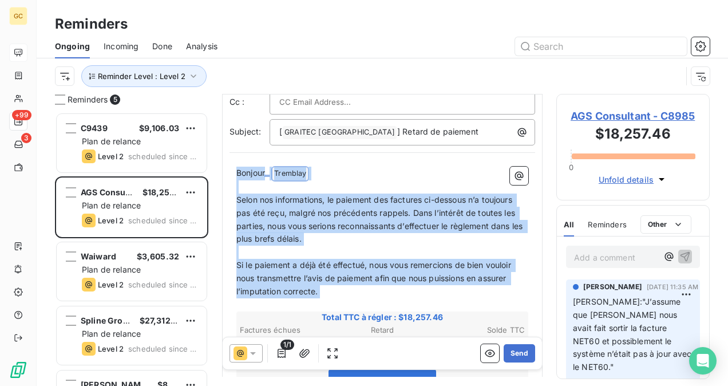
drag, startPoint x: 237, startPoint y: 172, endPoint x: 357, endPoint y: 305, distance: 179.1
click at [357, 305] on div "Bonjour ﻿ [PERSON_NAME] ﻿ ﻿ ﻿ Selon nos informations, le paiement des factures …" at bounding box center [382, 386] width 292 height 438
click at [278, 233] on span "Selon nos informations, le paiement des factures ci-dessous n’a toujours pas ét…" at bounding box center [380, 219] width 288 height 49
drag, startPoint x: 238, startPoint y: 199, endPoint x: 342, endPoint y: 298, distance: 143.3
click at [342, 298] on div "Bonjour ﻿ [PERSON_NAME] ﻿ ﻿ ﻿ Selon nos informations, le paiement des factures …" at bounding box center [382, 386] width 292 height 438
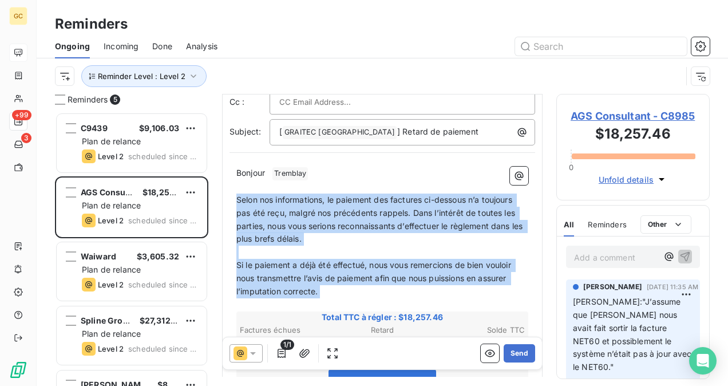
copy div "Selon nos informations, le paiement des factures ci-dessous n’a toujours pas ét…"
click at [184, 81] on button "Reminder Level : Level 2" at bounding box center [143, 76] width 125 height 22
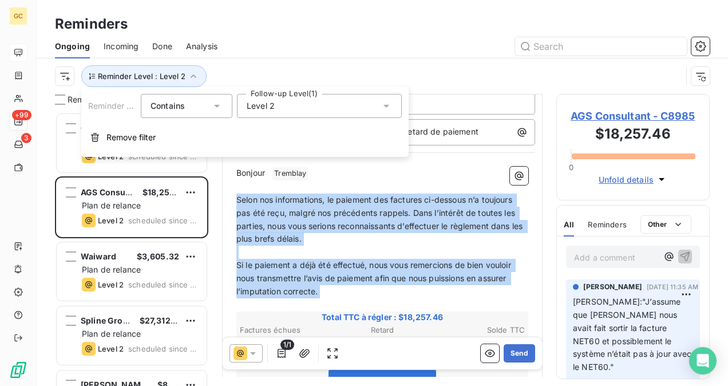
click at [262, 109] on span "Level 2" at bounding box center [261, 105] width 28 height 11
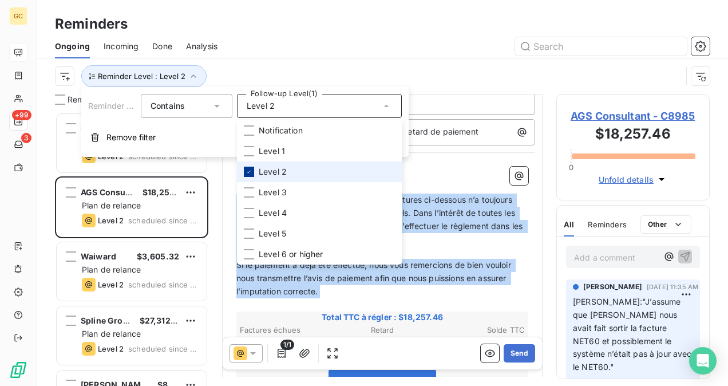
click at [251, 172] on icon at bounding box center [249, 171] width 7 height 7
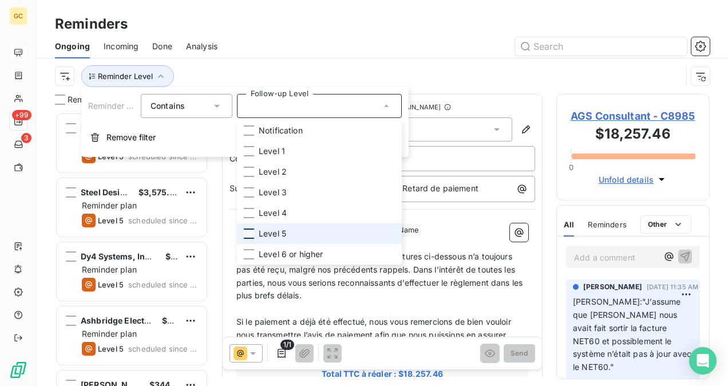
scroll to position [264, 144]
click at [250, 233] on div at bounding box center [249, 233] width 10 height 10
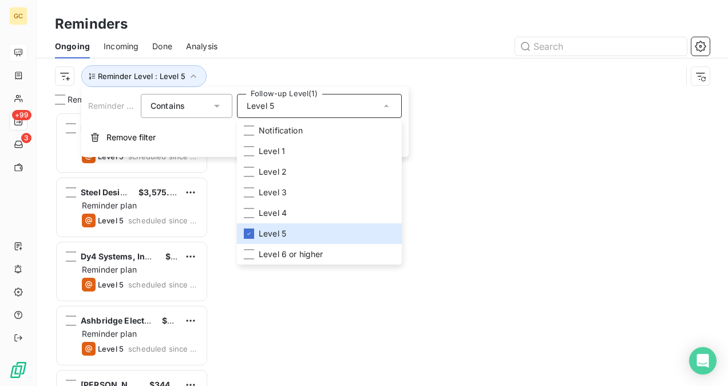
scroll to position [264, 144]
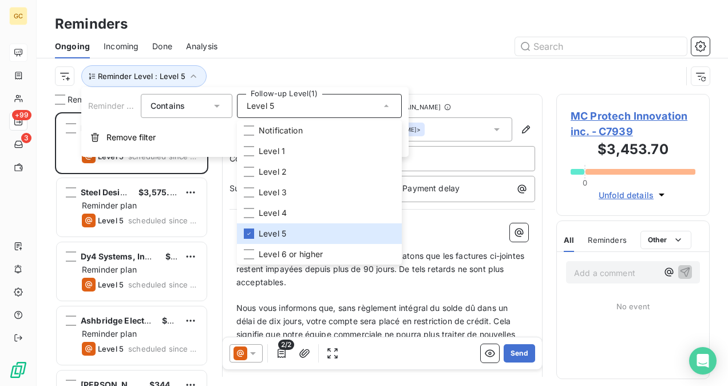
click at [465, 68] on div "Reminder Level : Level 5" at bounding box center [368, 76] width 627 height 22
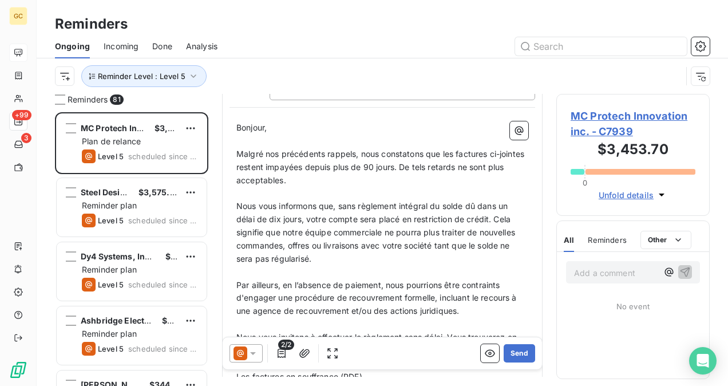
scroll to position [0, 0]
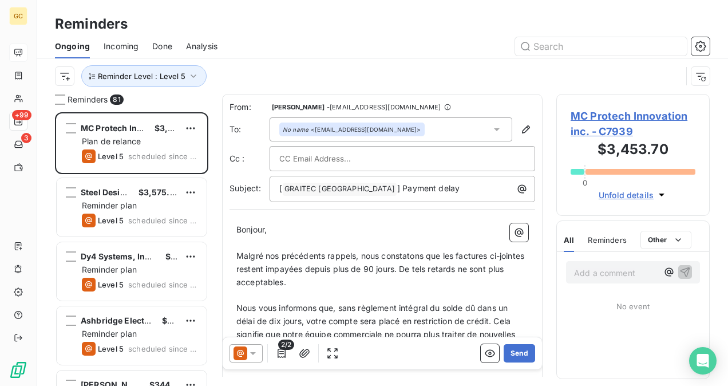
drag, startPoint x: 235, startPoint y: 255, endPoint x: 264, endPoint y: 276, distance: 36.1
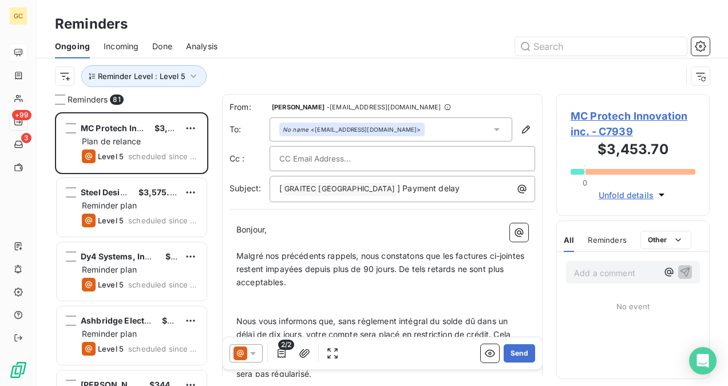
click at [323, 231] on p "Bonjour," at bounding box center [382, 229] width 292 height 13
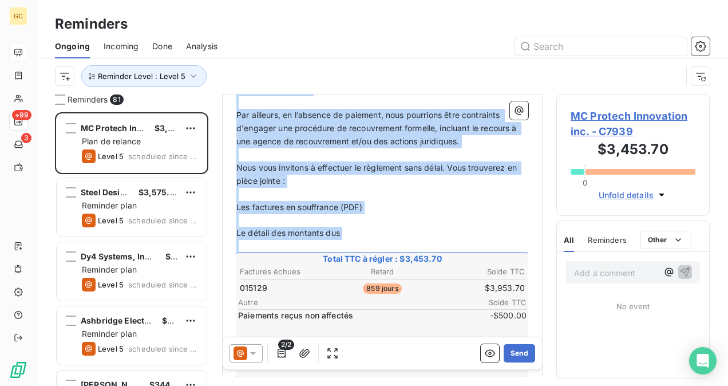
scroll to position [287, 0]
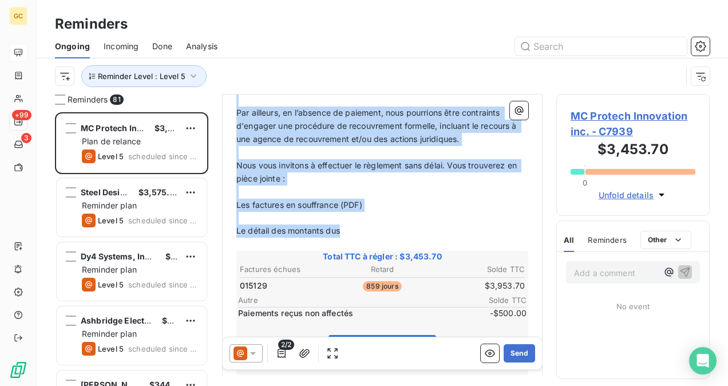
drag, startPoint x: 238, startPoint y: 255, endPoint x: 356, endPoint y: 229, distance: 120.5
click at [356, 229] on div "Bonjour, ﻿ Malgré nos précédents rappels, nous constatons que les factures ci-j…" at bounding box center [382, 239] width 292 height 607
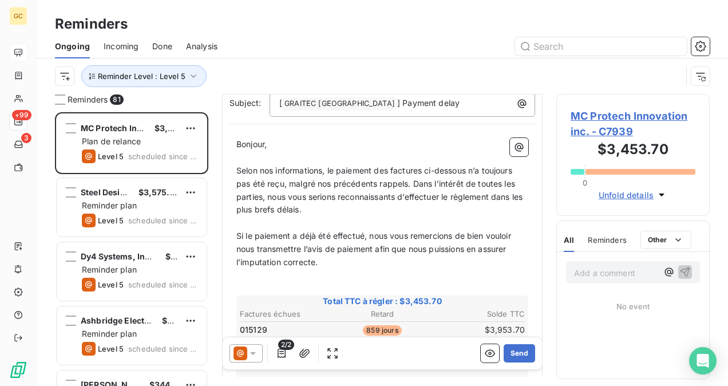
scroll to position [127, 0]
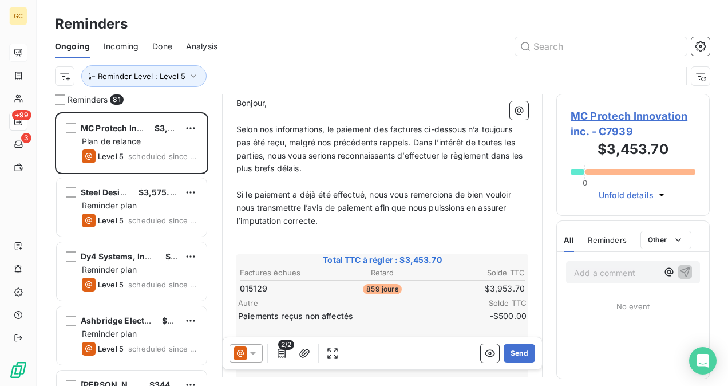
click at [387, 244] on p "﻿" at bounding box center [382, 247] width 292 height 13
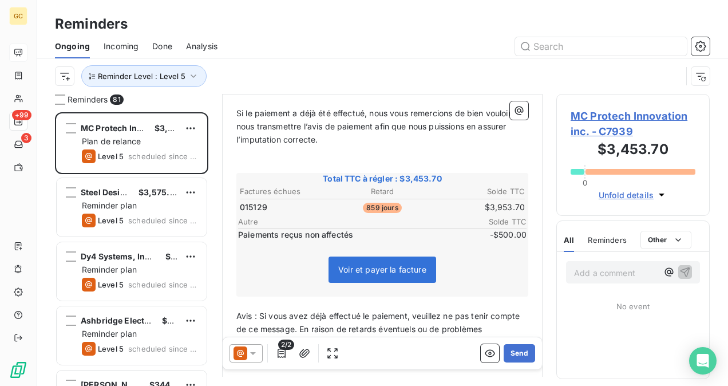
scroll to position [184, 0]
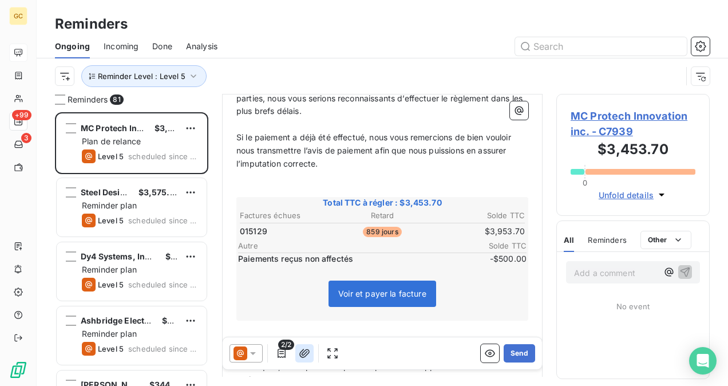
click at [304, 351] on icon "button" at bounding box center [304, 352] width 11 height 11
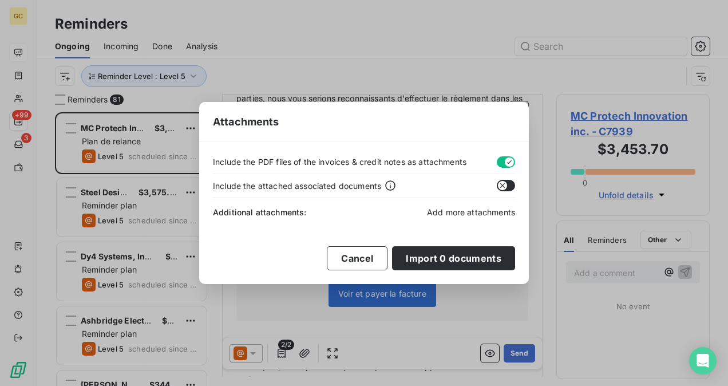
click at [454, 214] on span "Add more attachments" at bounding box center [471, 212] width 88 height 10
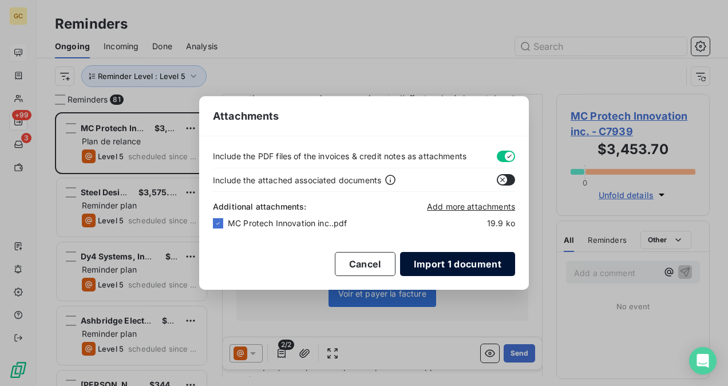
click at [458, 263] on button "Import 1 document" at bounding box center [457, 264] width 115 height 24
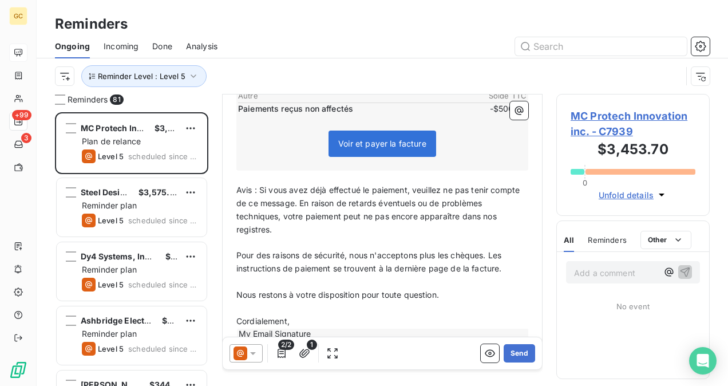
scroll to position [356, 0]
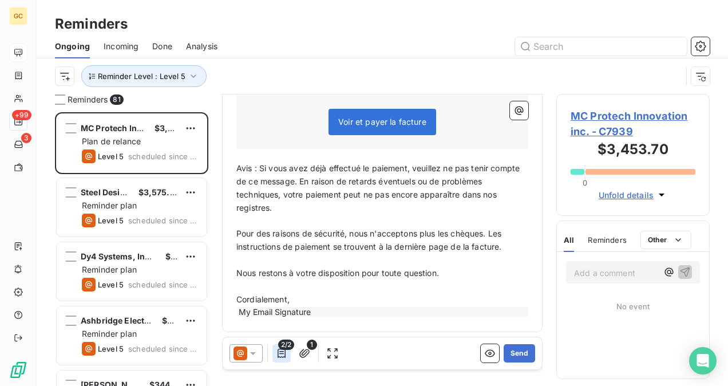
click at [279, 353] on icon "button" at bounding box center [282, 353] width 8 height 9
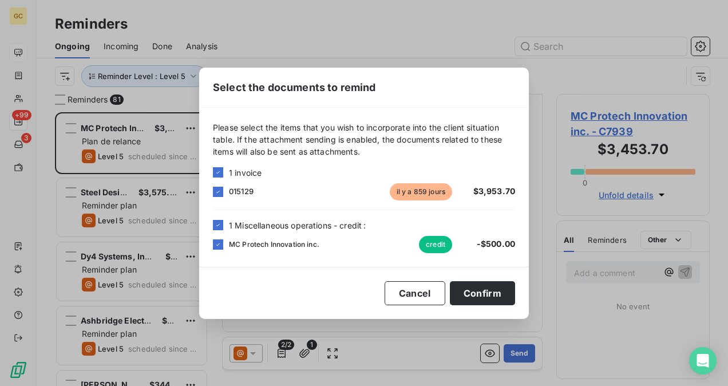
click at [302, 352] on div "Select the documents to remind Please select the items that you wish to incorpo…" at bounding box center [364, 193] width 728 height 386
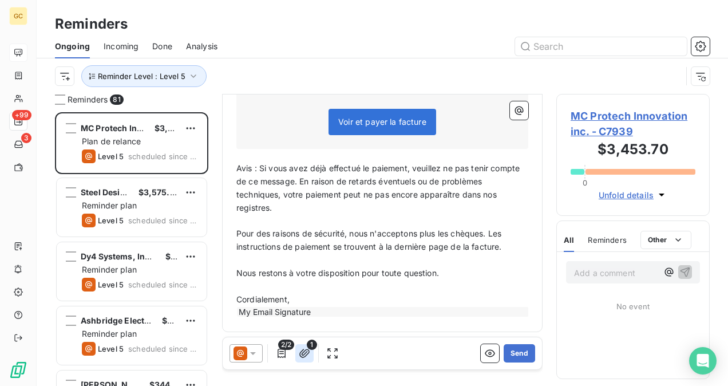
click at [307, 351] on icon "button" at bounding box center [304, 352] width 11 height 11
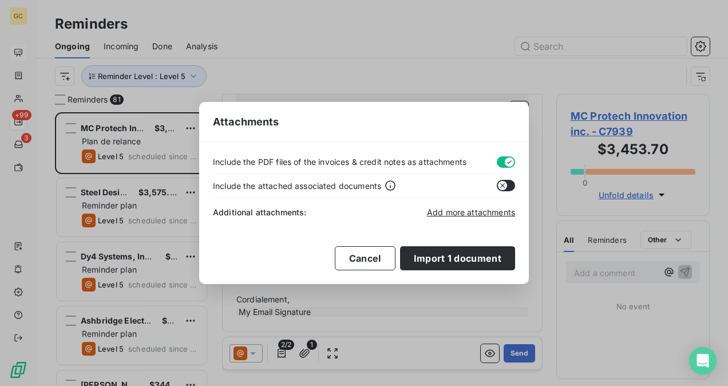
click at [508, 185] on button "button" at bounding box center [506, 185] width 18 height 11
click at [487, 259] on button "Import 1 document" at bounding box center [457, 258] width 115 height 24
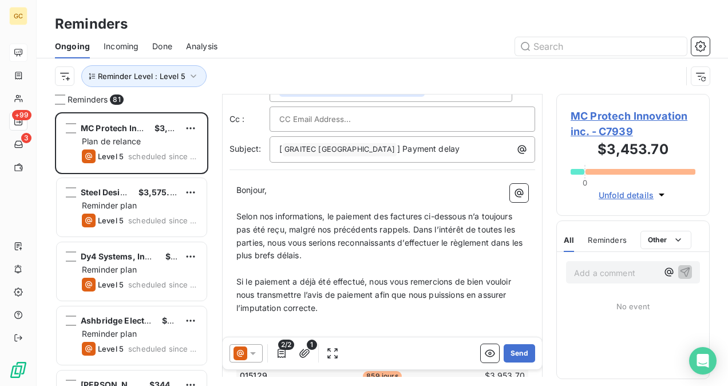
scroll to position [0, 0]
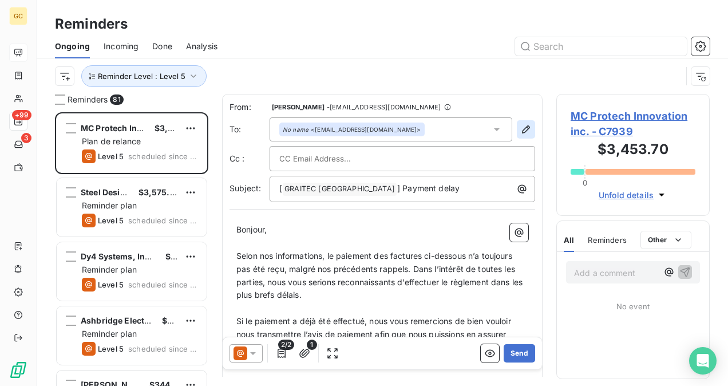
click at [520, 131] on icon "button" at bounding box center [525, 129] width 11 height 11
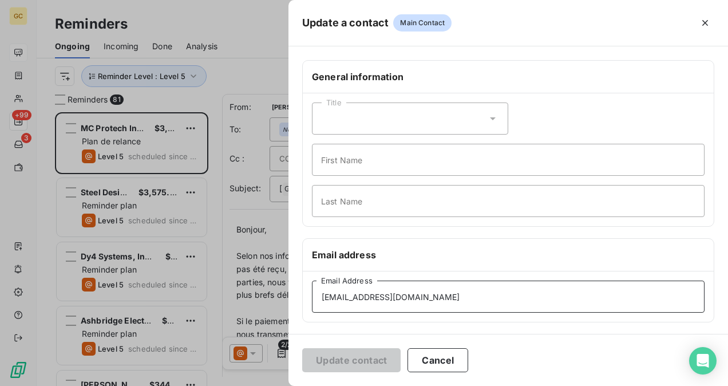
drag, startPoint x: 460, startPoint y: 298, endPoint x: 282, endPoint y: 295, distance: 178.6
click at [282, 385] on div "Update a contact Main Contact General information Title First Name Last Name Em…" at bounding box center [364, 386] width 728 height 0
type input "[EMAIL_ADDRESS][DOMAIN_NAME]"
click at [370, 362] on button "Update contact" at bounding box center [351, 360] width 98 height 24
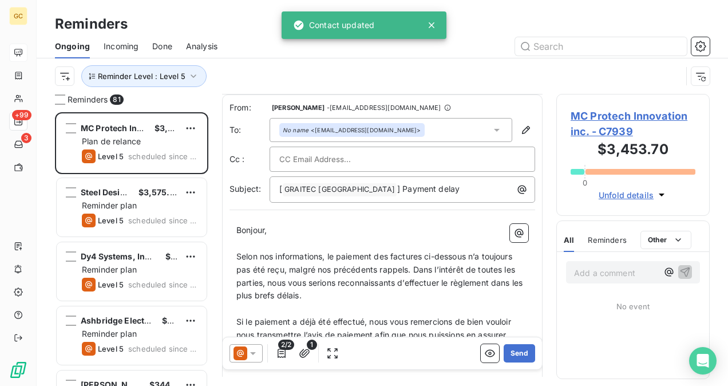
scroll to position [58, 0]
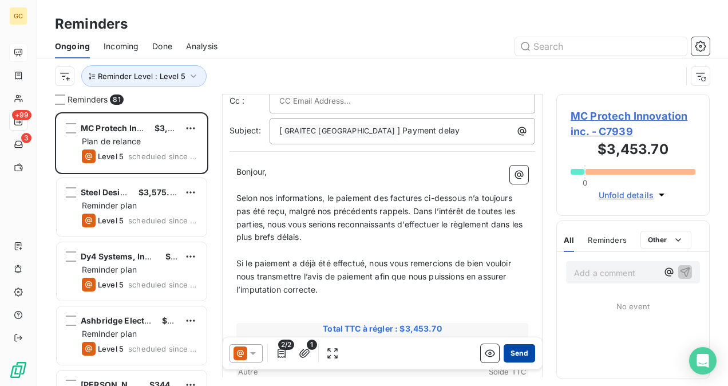
click at [514, 350] on button "Send" at bounding box center [519, 353] width 31 height 18
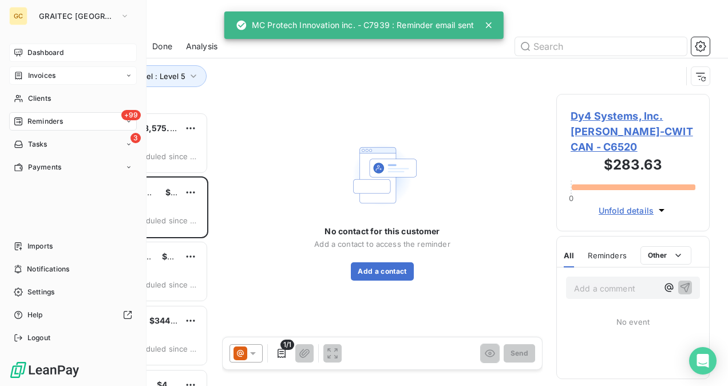
click at [50, 81] on div "Invoices" at bounding box center [73, 75] width 128 height 18
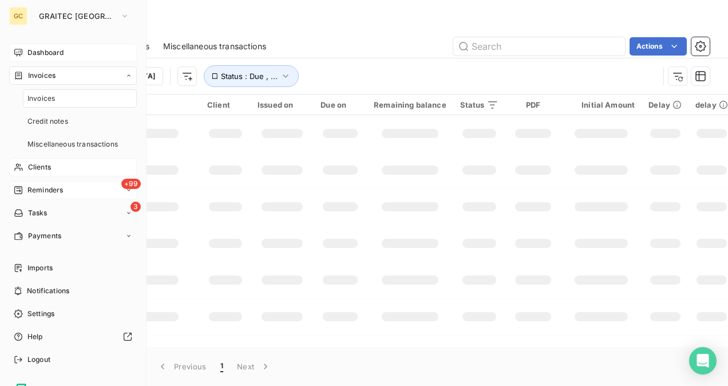
click at [36, 165] on span "Clients" at bounding box center [39, 167] width 23 height 10
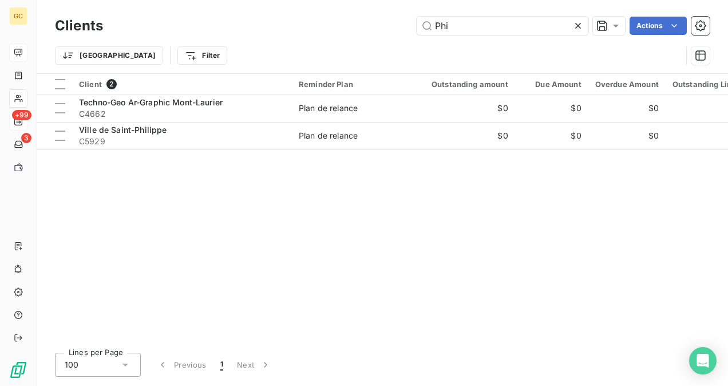
drag, startPoint x: 472, startPoint y: 22, endPoint x: 407, endPoint y: 25, distance: 65.3
click at [407, 25] on div "Phi Actions" at bounding box center [413, 26] width 593 height 18
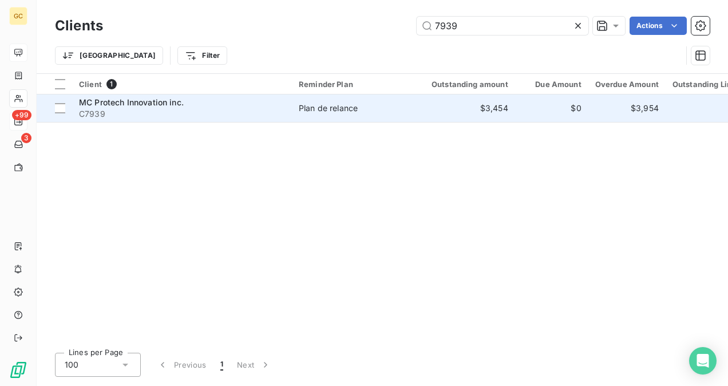
type input "7939"
click at [254, 104] on div "MC Protech Innovation inc." at bounding box center [182, 102] width 206 height 11
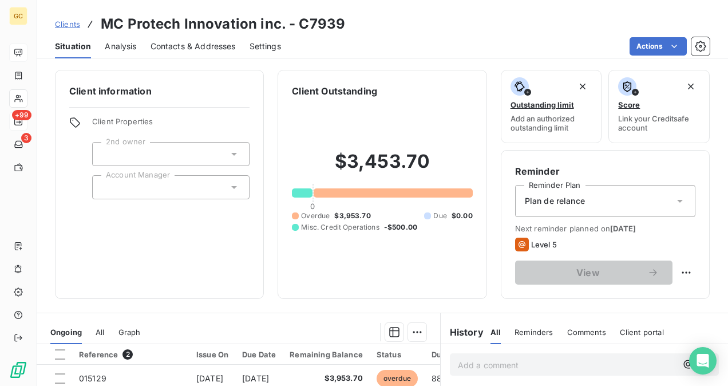
click at [216, 51] on span "Contacts & Addresses" at bounding box center [193, 46] width 85 height 11
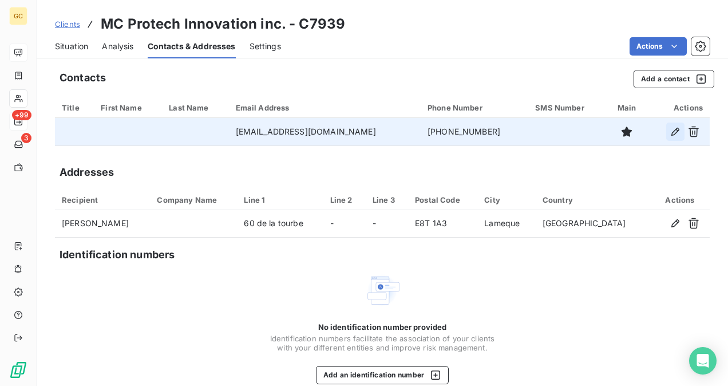
click at [670, 136] on icon "button" at bounding box center [675, 131] width 11 height 11
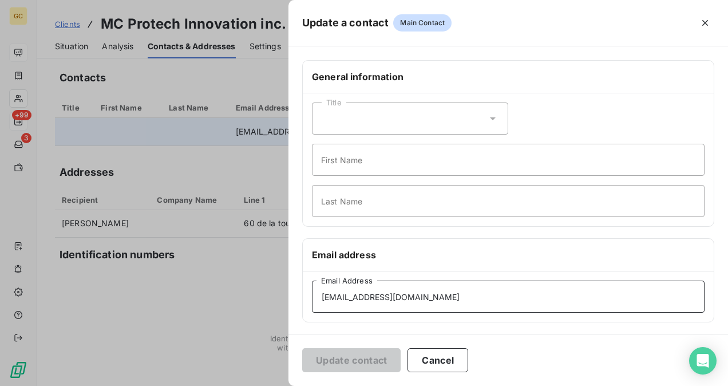
drag, startPoint x: 431, startPoint y: 301, endPoint x: 288, endPoint y: 294, distance: 142.7
click at [288, 294] on div "General information Title First Name Last Name Email address [EMAIL_ADDRESS][DO…" at bounding box center [507, 314] width 439 height 508
paste input "mcaissie.infraprotech"
type input "[EMAIL_ADDRESS][DOMAIN_NAME]"
click at [331, 358] on button "Update contact" at bounding box center [351, 360] width 98 height 24
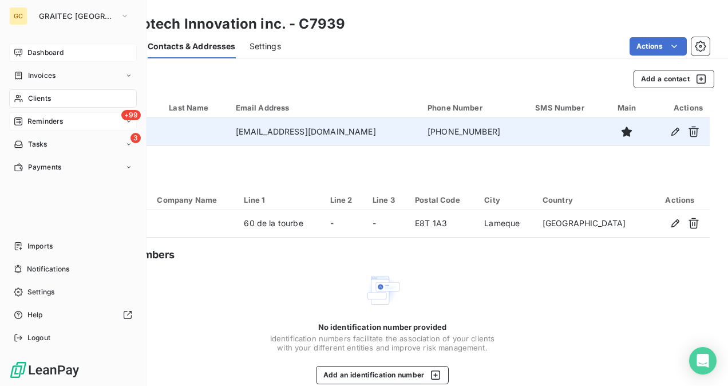
click at [42, 49] on span "Dashboard" at bounding box center [45, 52] width 36 height 10
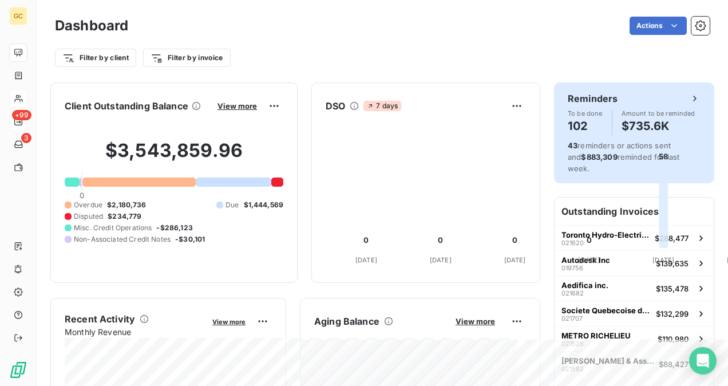
click at [556, 121] on div "Reminders To be done 102 Amount to be reminded $735.6K 43 reminders or actions …" at bounding box center [634, 132] width 160 height 101
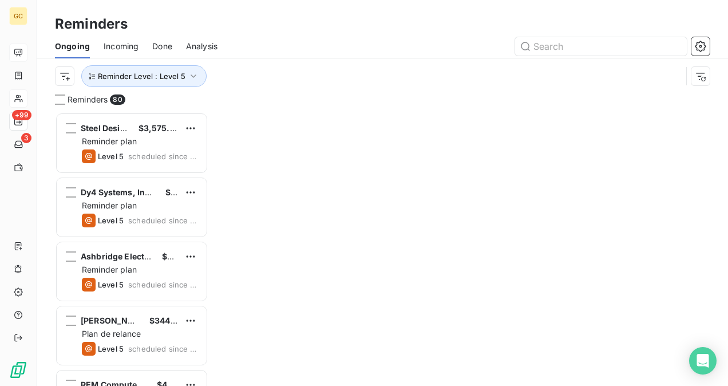
scroll to position [264, 144]
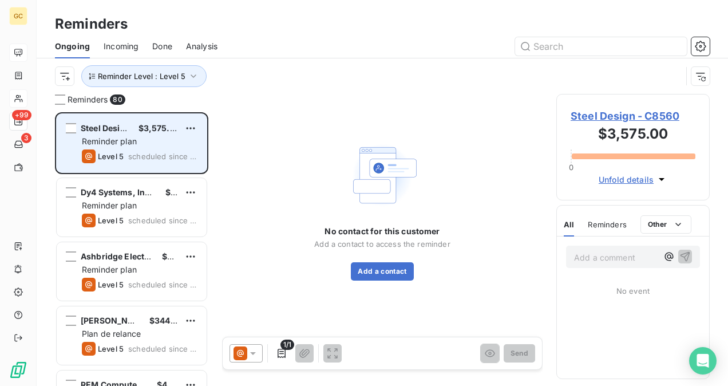
click at [154, 142] on div "Reminder plan" at bounding box center [140, 141] width 116 height 11
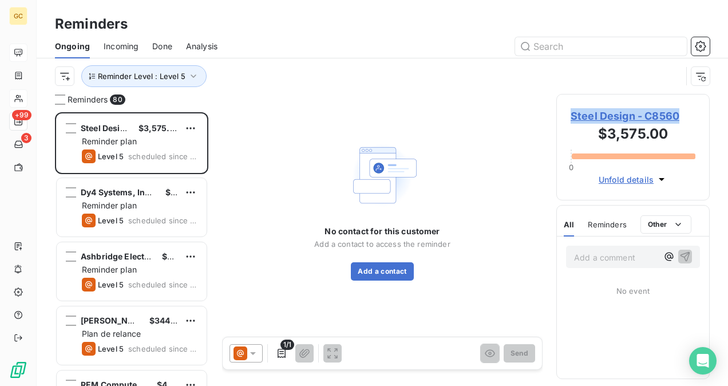
drag, startPoint x: 567, startPoint y: 113, endPoint x: 680, endPoint y: 112, distance: 113.3
click at [680, 112] on div "Steel Design - C8560 $3,575.00 0 Unfold details" at bounding box center [632, 147] width 153 height 106
copy span "Steel Design - C8560"
click at [659, 113] on span "Steel Design - C8560" at bounding box center [633, 115] width 125 height 15
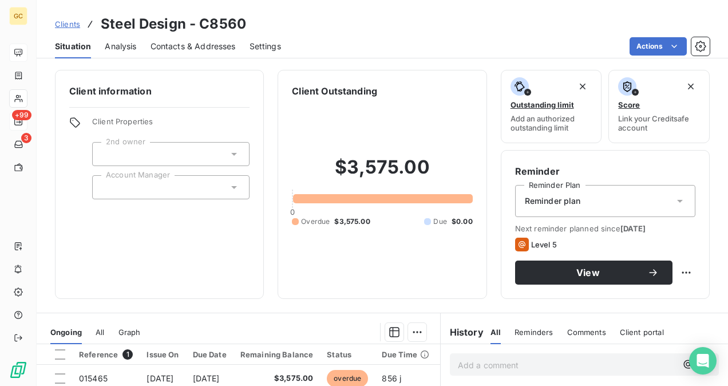
click at [206, 49] on span "Contacts & Addresses" at bounding box center [193, 46] width 85 height 11
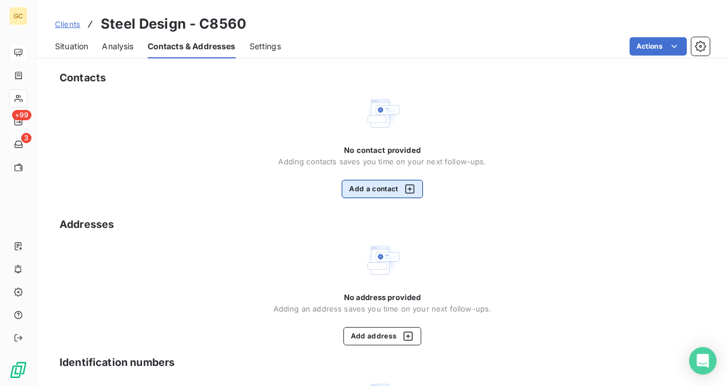
click at [398, 186] on div "button" at bounding box center [406, 188] width 17 height 11
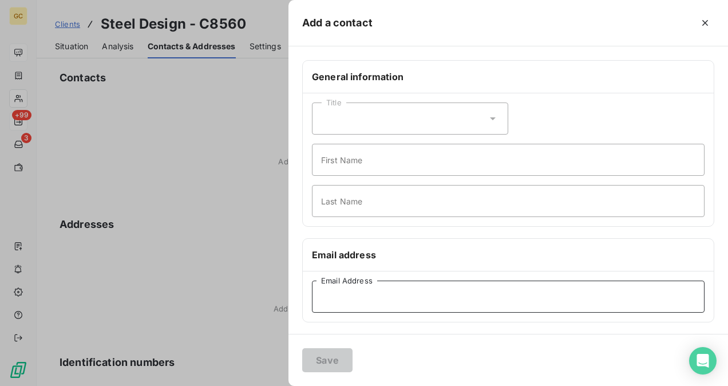
click at [339, 298] on input "Email Address" at bounding box center [508, 296] width 393 height 32
paste input "[PERSON_NAME][EMAIL_ADDRESS][DOMAIN_NAME]"
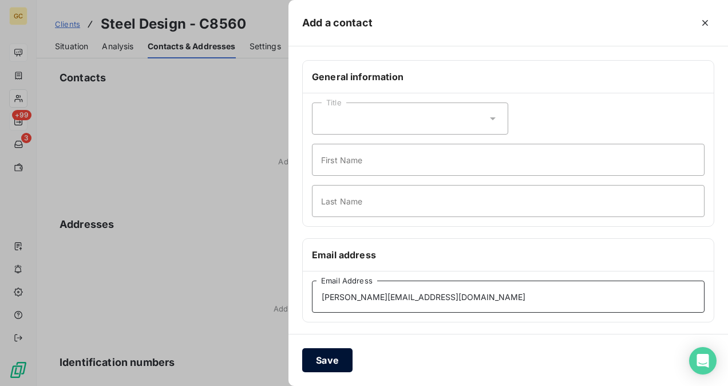
type input "[PERSON_NAME][EMAIL_ADDRESS][DOMAIN_NAME]"
click at [335, 359] on button "Save" at bounding box center [327, 360] width 50 height 24
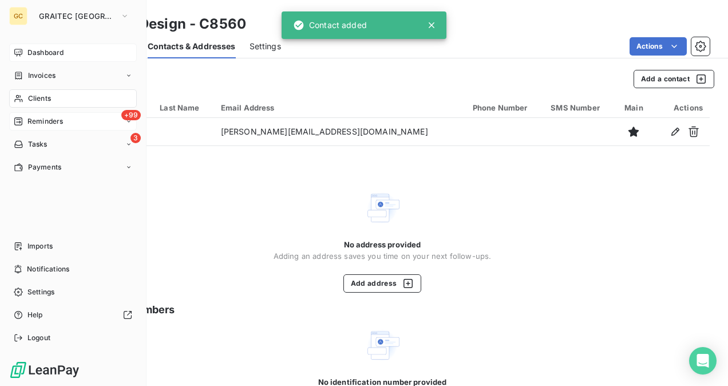
click at [46, 126] on span "Reminders" at bounding box center [44, 121] width 35 height 10
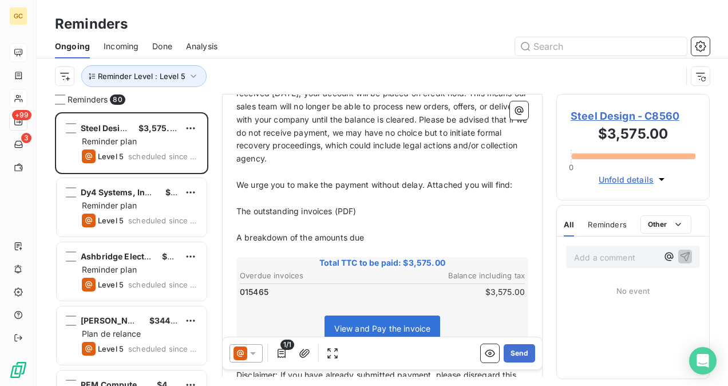
scroll to position [286, 0]
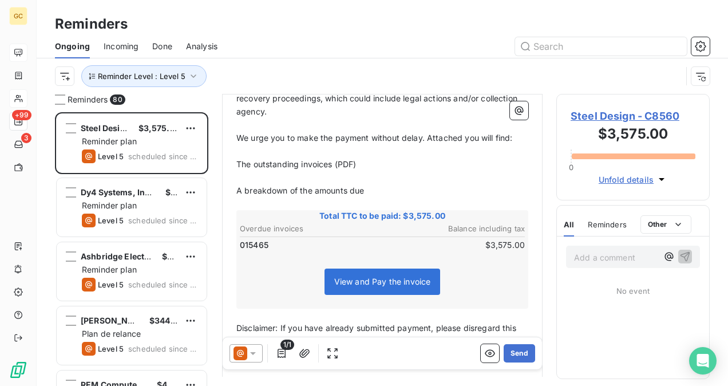
click at [476, 239] on td "$3,575.00" at bounding box center [454, 245] width 142 height 13
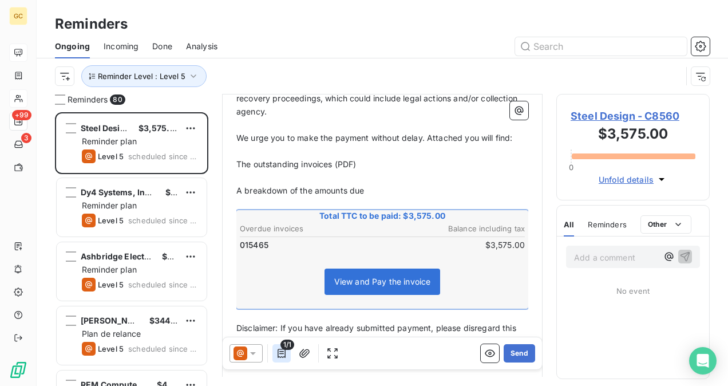
click at [282, 358] on icon "button" at bounding box center [281, 352] width 11 height 11
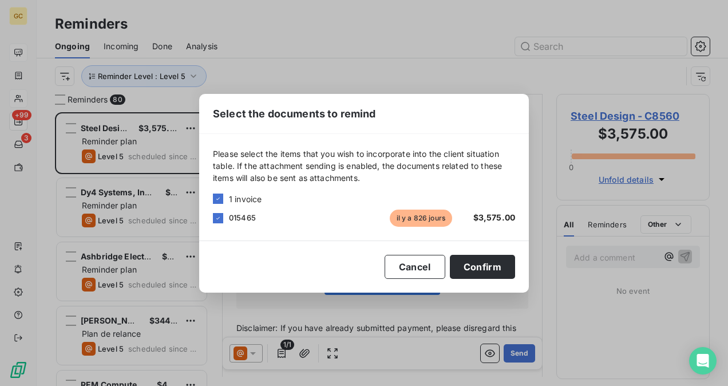
click at [476, 217] on span "$3,575.00" at bounding box center [494, 217] width 42 height 10
drag, startPoint x: 476, startPoint y: 217, endPoint x: 486, endPoint y: 218, distance: 9.7
click at [486, 218] on span "$3,575.00" at bounding box center [494, 217] width 42 height 10
click at [490, 220] on span "$3,575.00" at bounding box center [494, 217] width 42 height 10
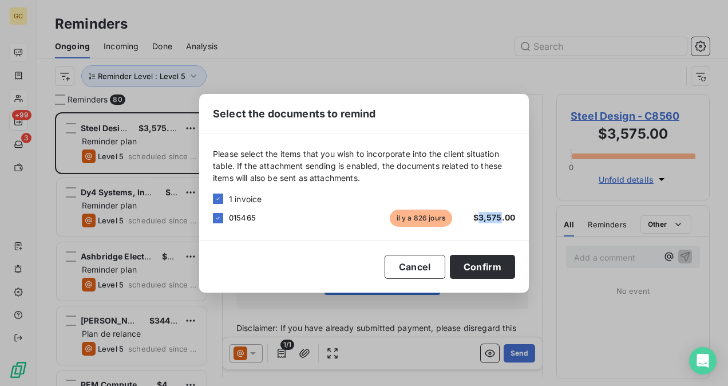
drag, startPoint x: 480, startPoint y: 219, endPoint x: 500, endPoint y: 215, distance: 20.3
click at [500, 215] on span "$3,575.00" at bounding box center [494, 217] width 42 height 10
click at [220, 220] on icon at bounding box center [218, 218] width 7 height 7
click at [220, 220] on div at bounding box center [218, 218] width 10 height 10
click at [220, 220] on icon at bounding box center [218, 218] width 7 height 7
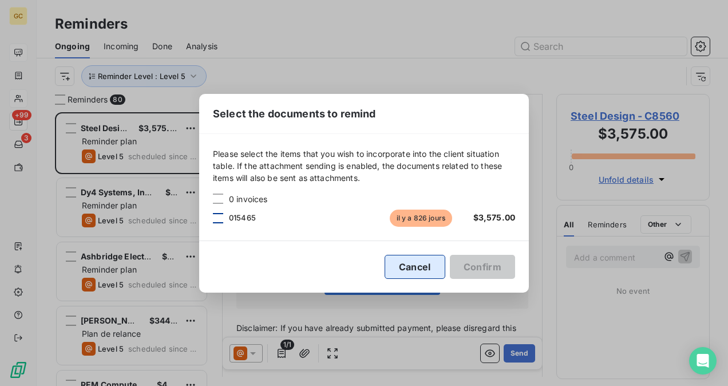
click at [421, 268] on button "Cancel" at bounding box center [415, 267] width 61 height 24
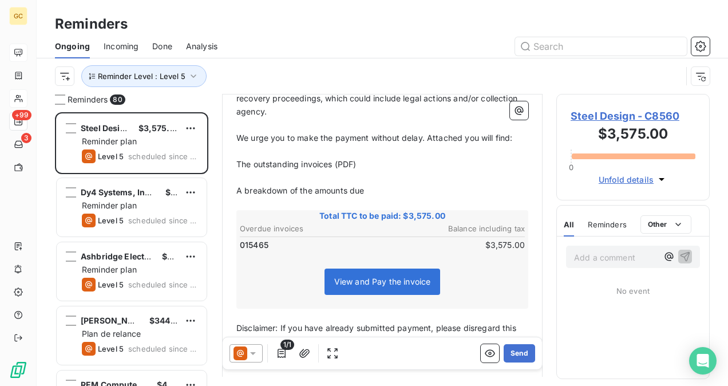
click at [259, 239] on span "015465" at bounding box center [254, 244] width 29 height 11
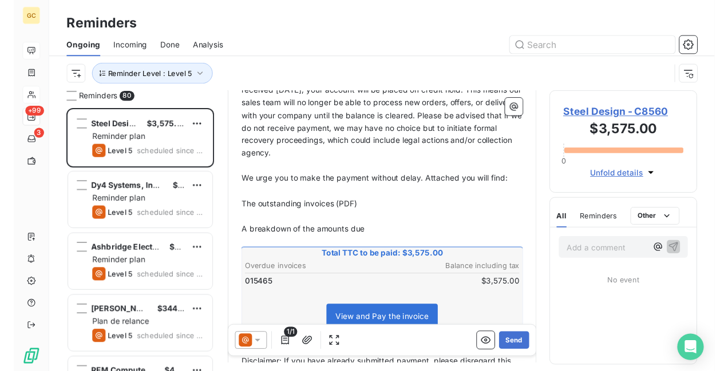
scroll to position [287, 0]
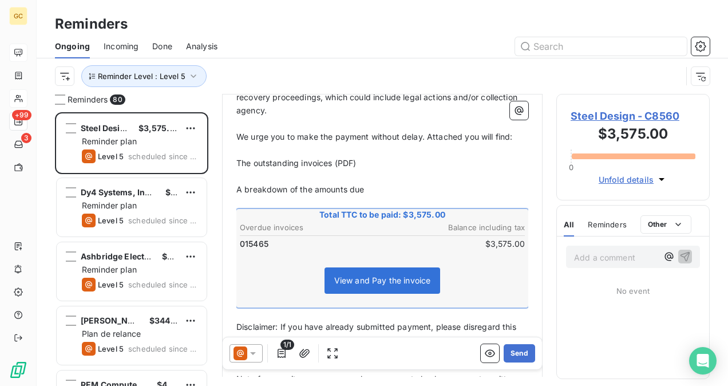
click at [599, 258] on p "Add a comment ﻿" at bounding box center [616, 257] width 84 height 14
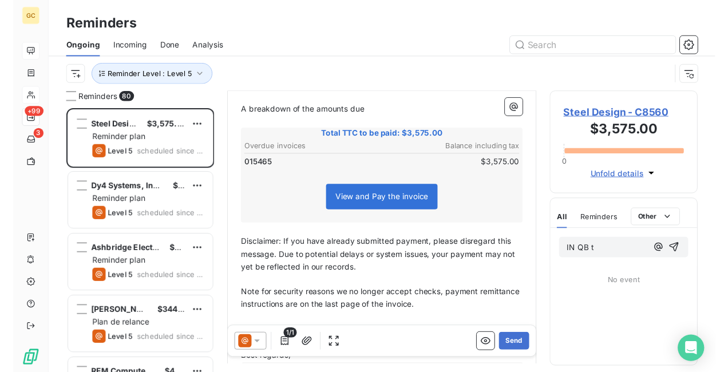
scroll to position [402, 0]
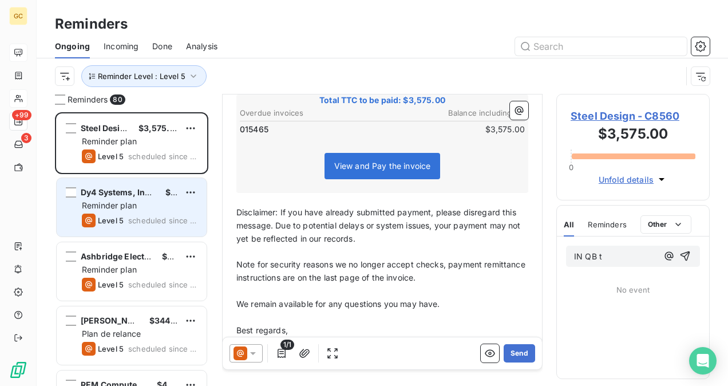
click at [140, 205] on div "Reminder plan" at bounding box center [140, 205] width 116 height 11
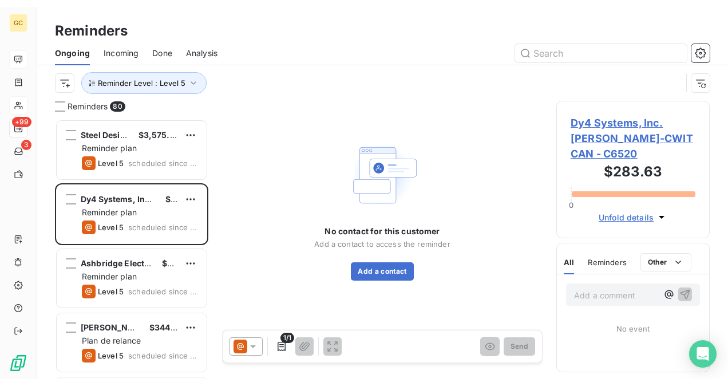
scroll to position [264, 144]
